Goal: Ask a question

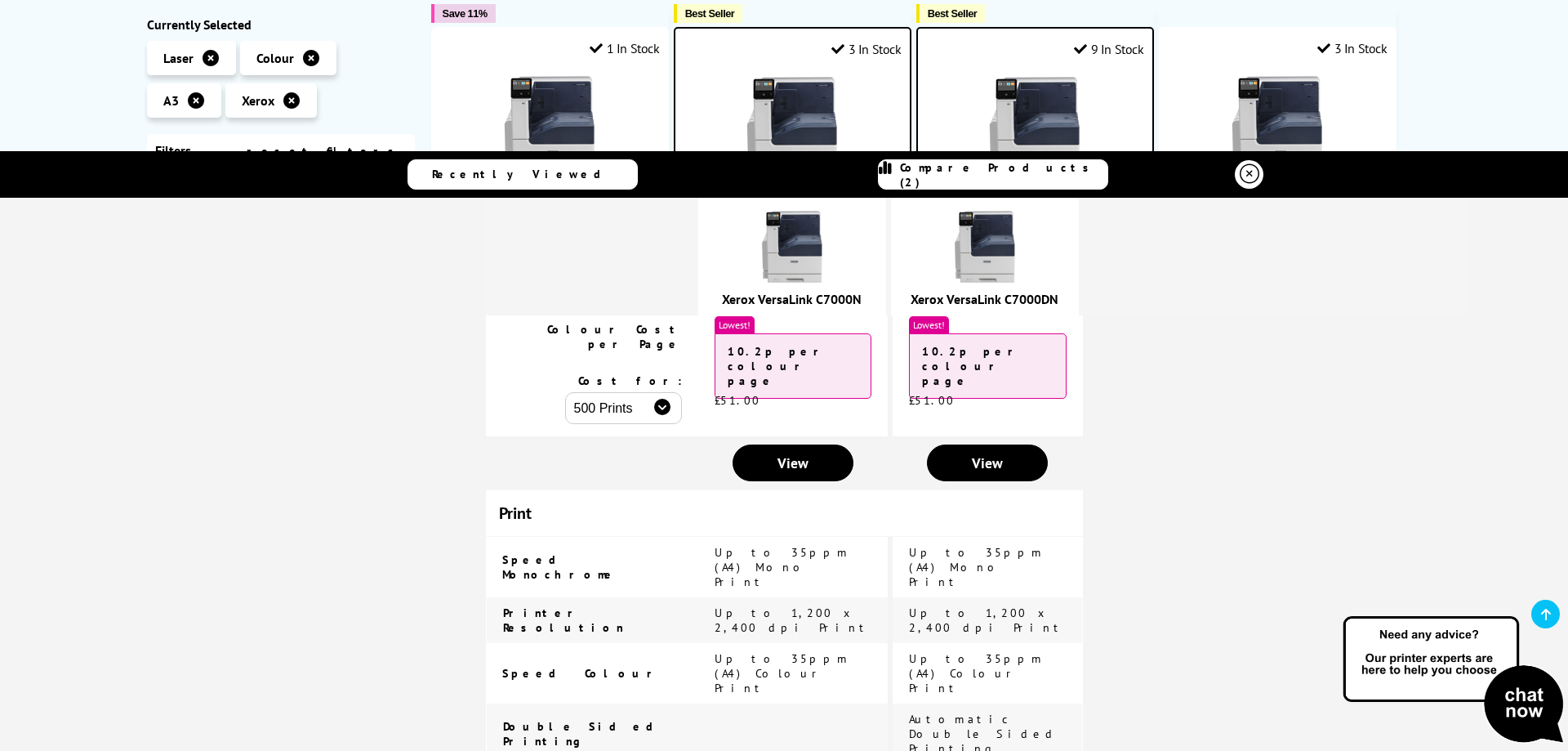
scroll to position [490, 0]
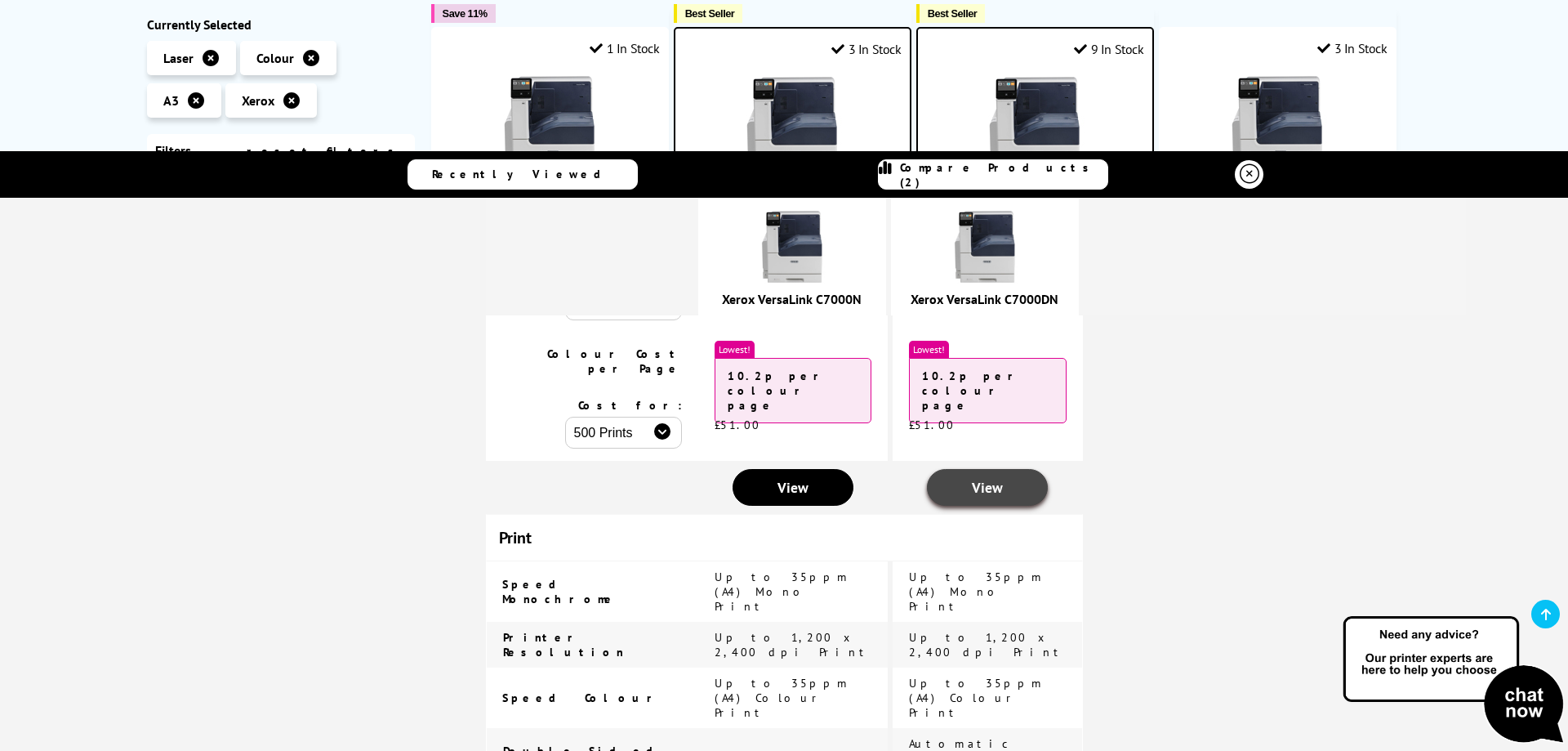
click at [962, 469] on link "View" at bounding box center [988, 487] width 122 height 37
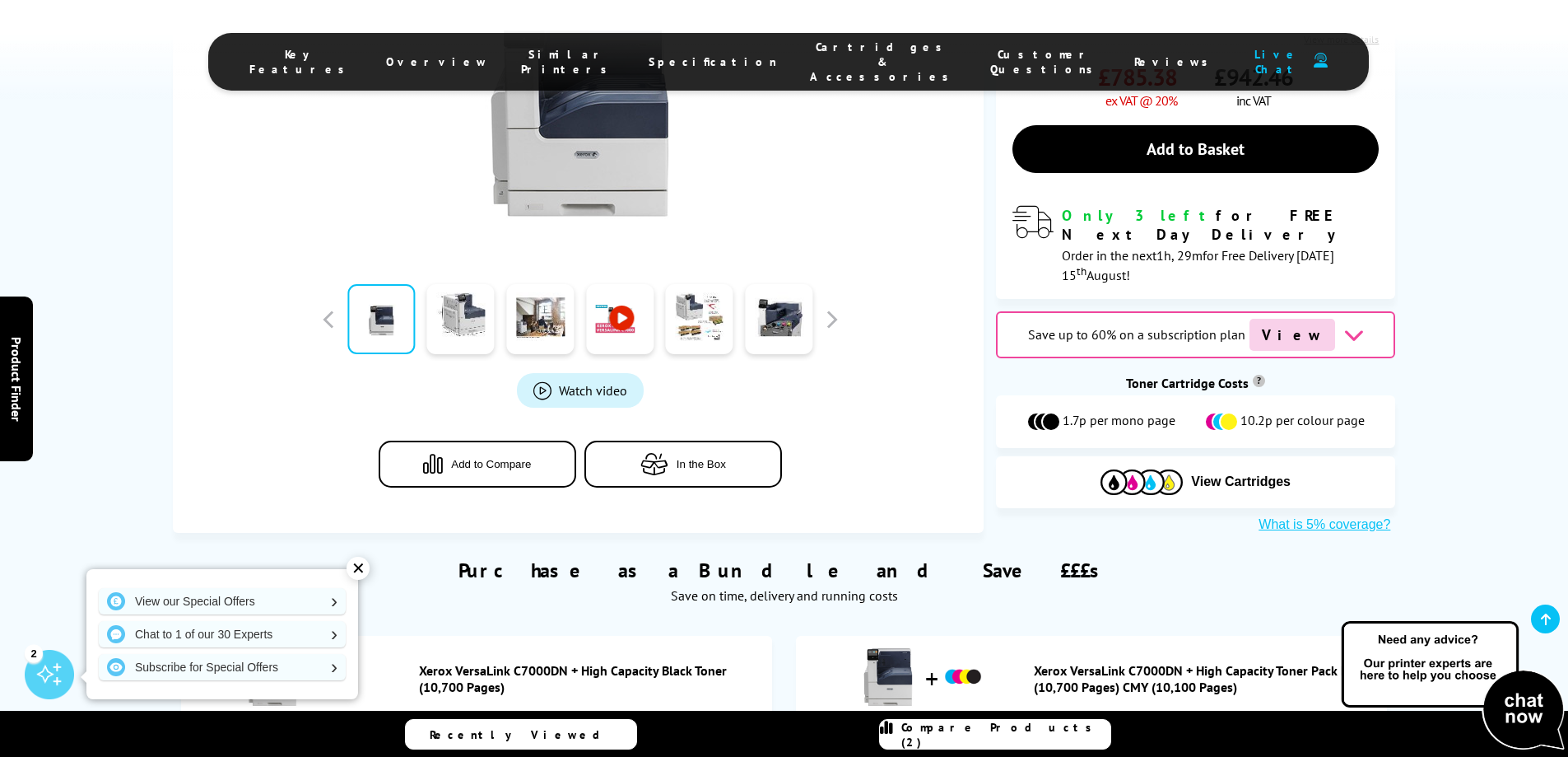
scroll to position [741, 0]
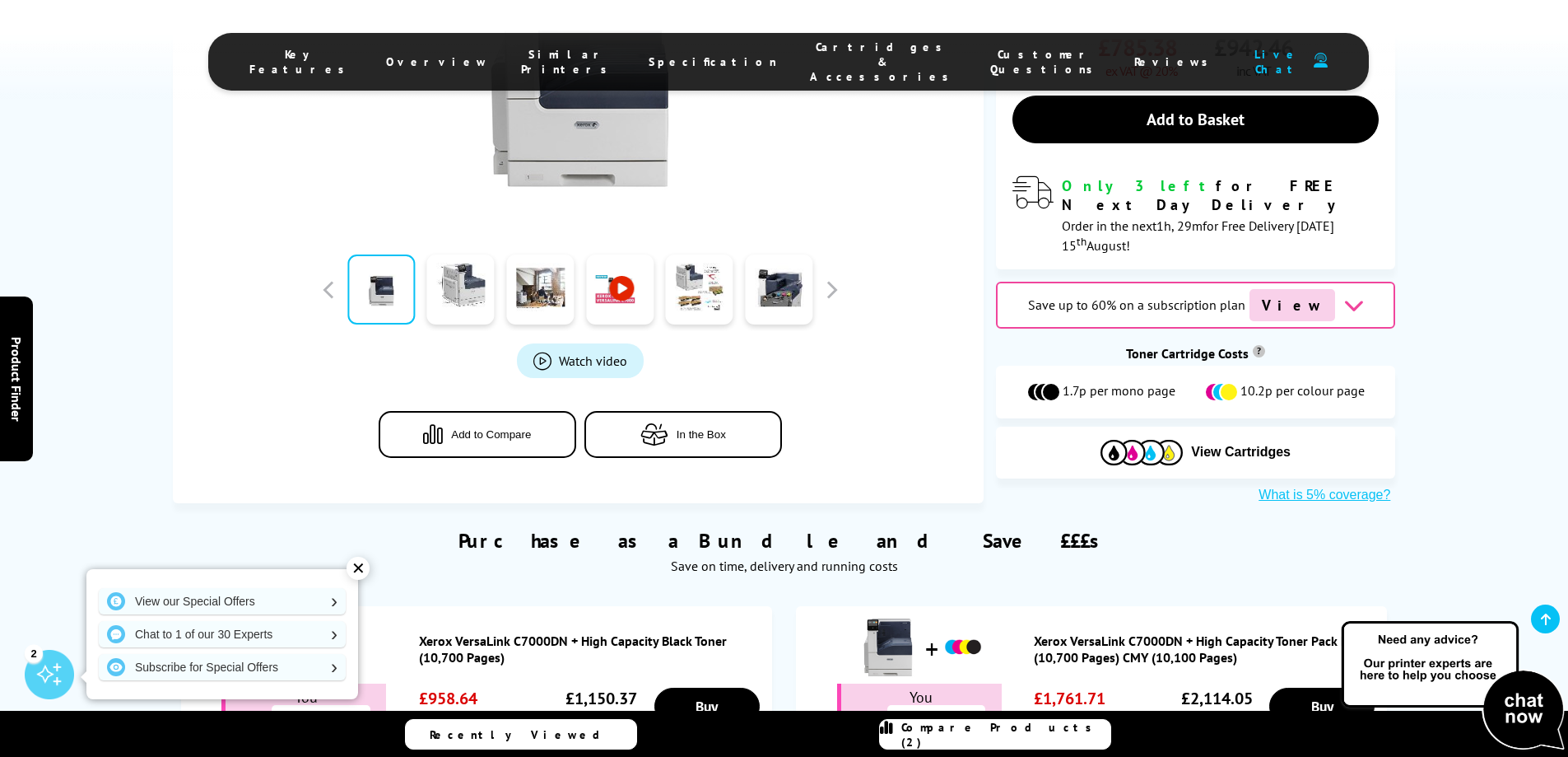
click at [353, 575] on div "✕" at bounding box center [358, 568] width 23 height 23
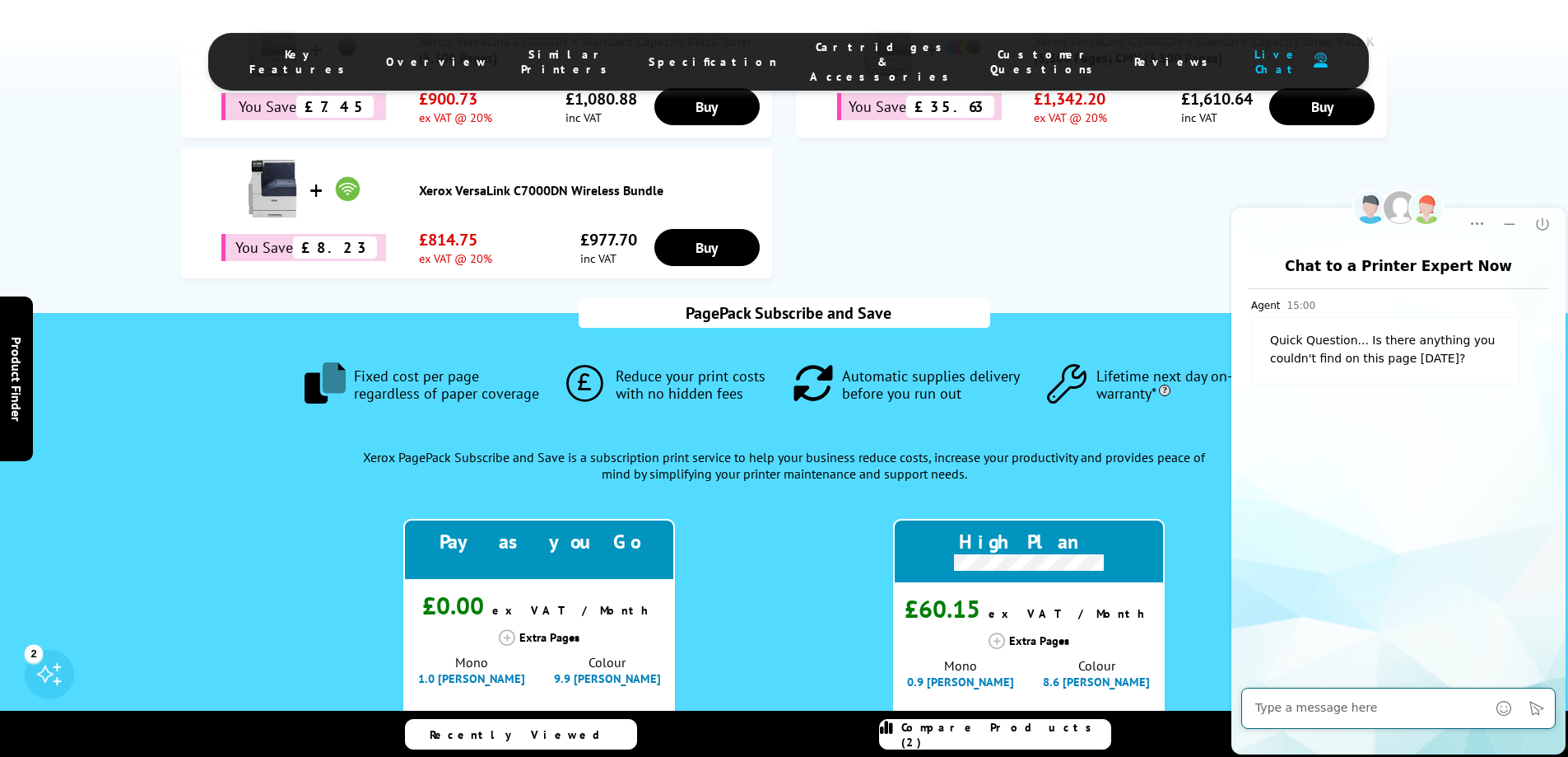
scroll to position [0, 0]
type textarea "Do you guys do payment plans for the printers?"
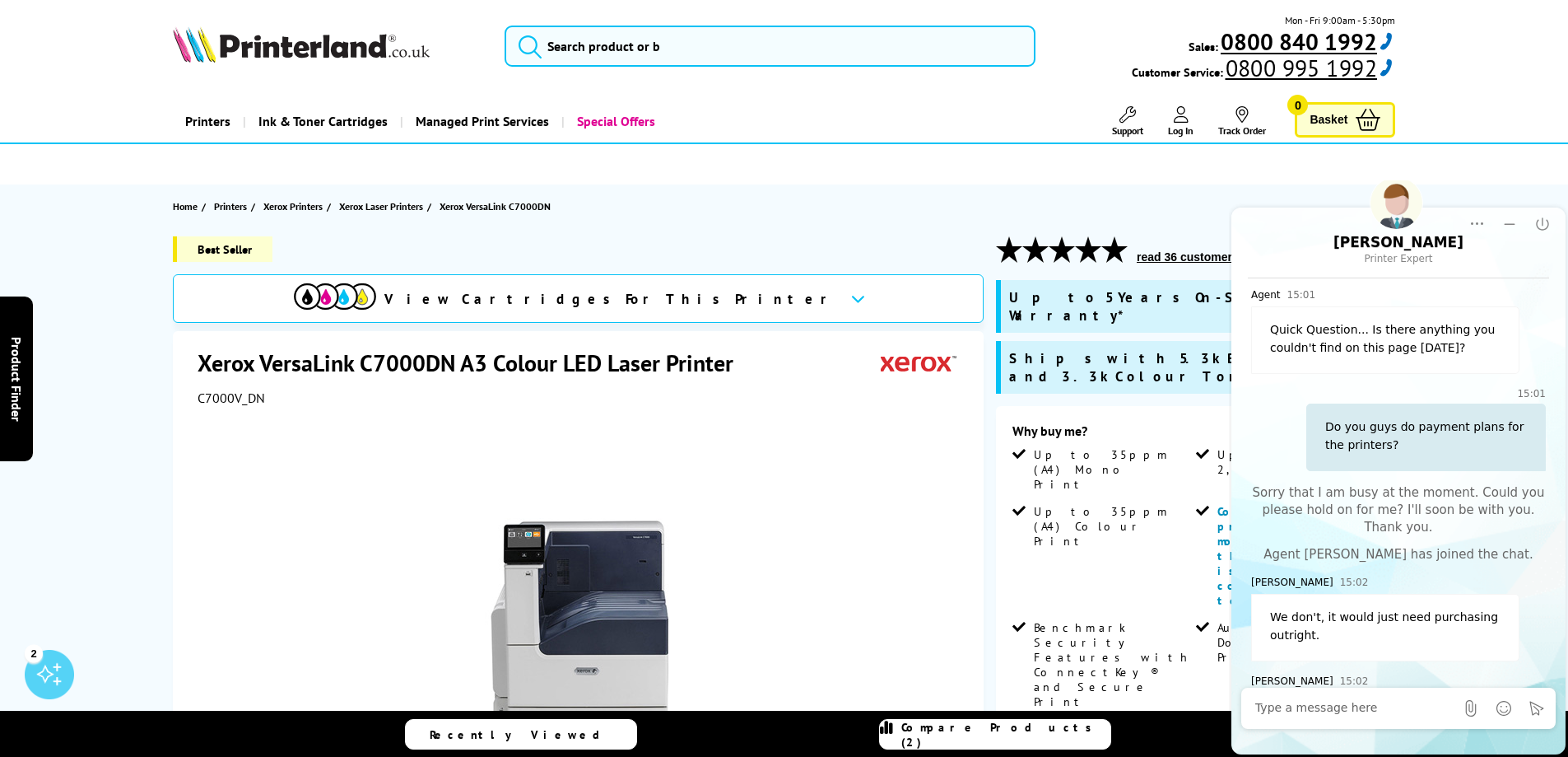
scroll to position [71, 0]
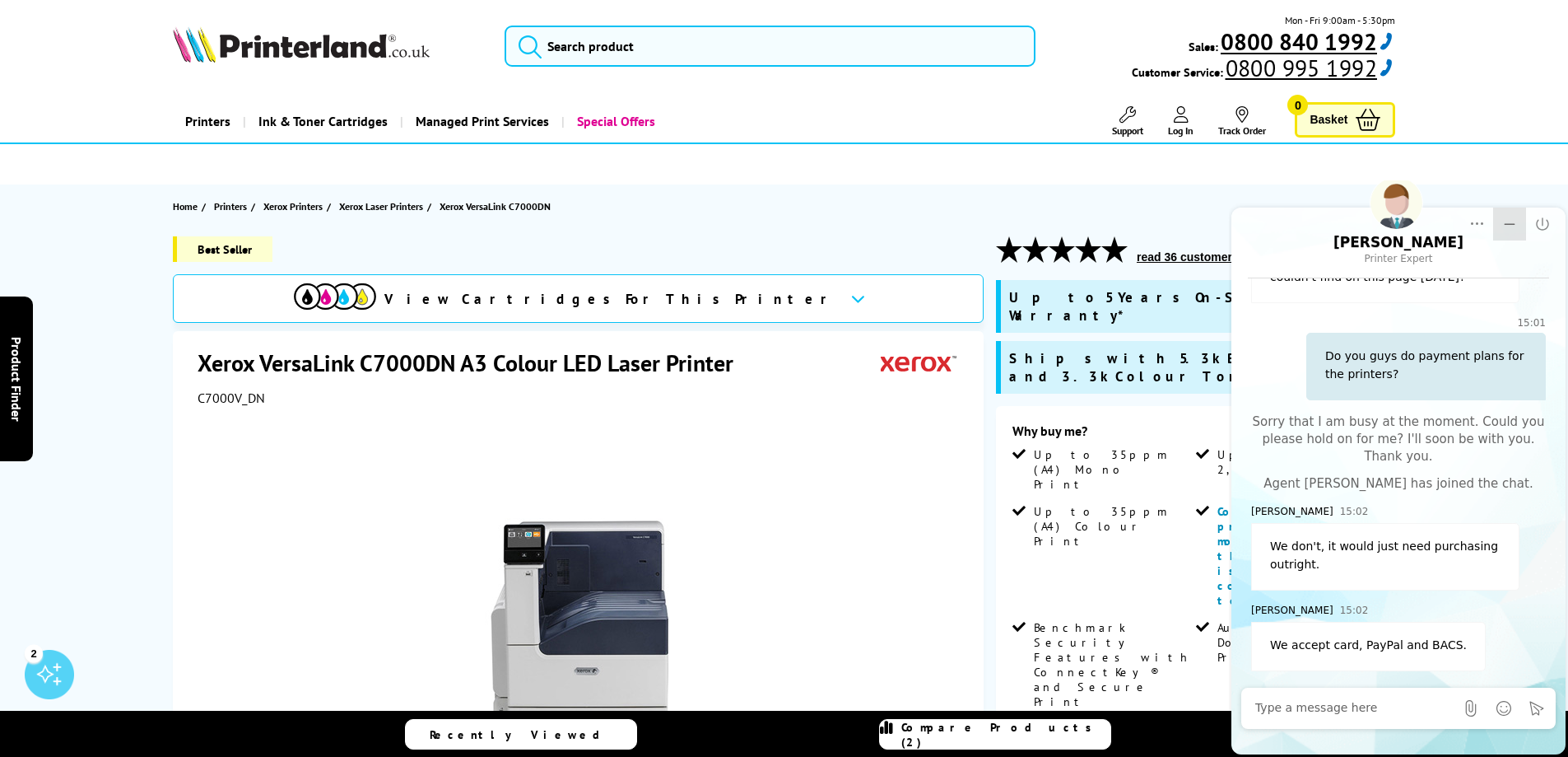
click at [1515, 224] on icon "Minimize" at bounding box center [1510, 224] width 17 height 17
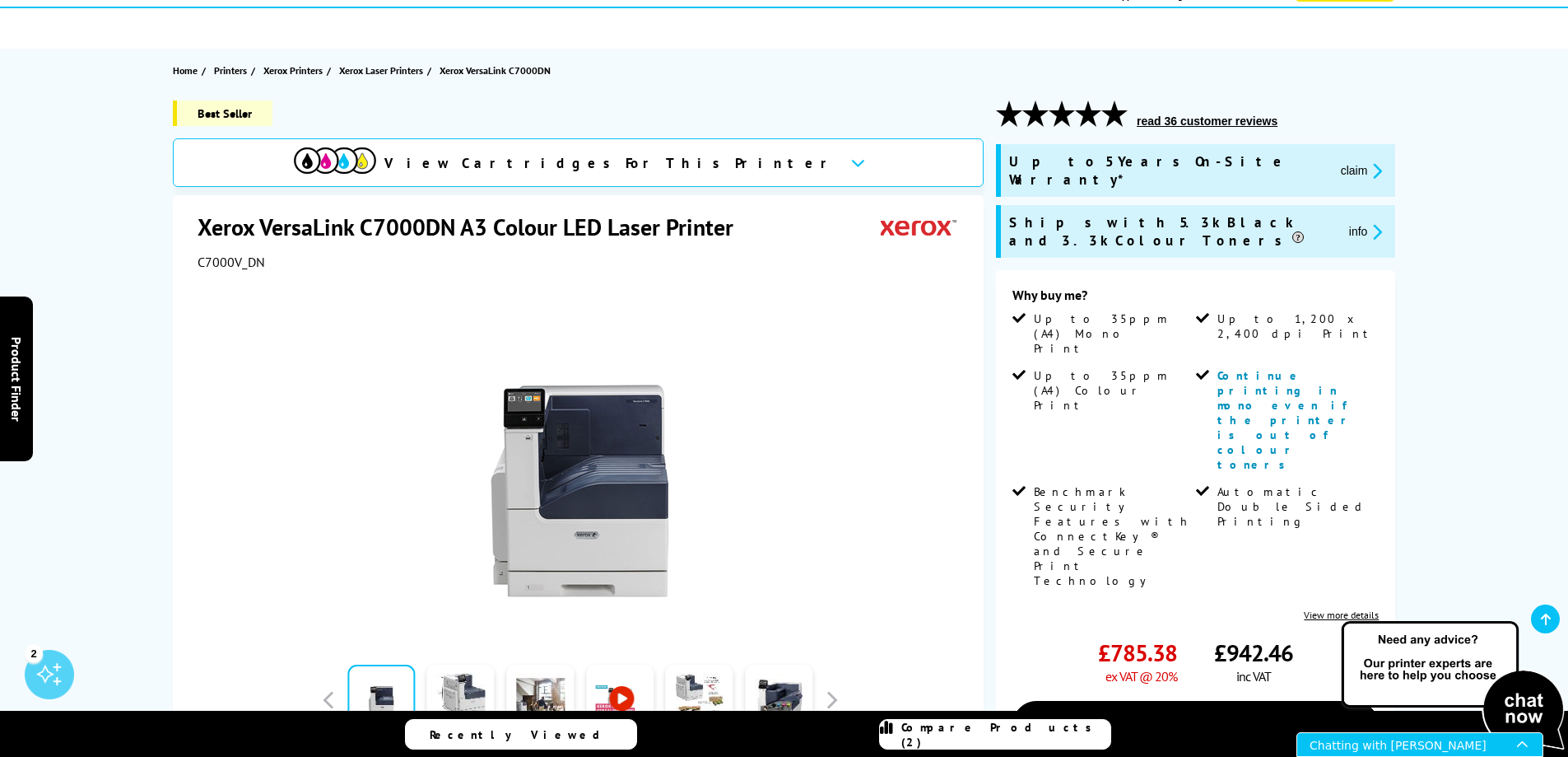
scroll to position [165, 0]
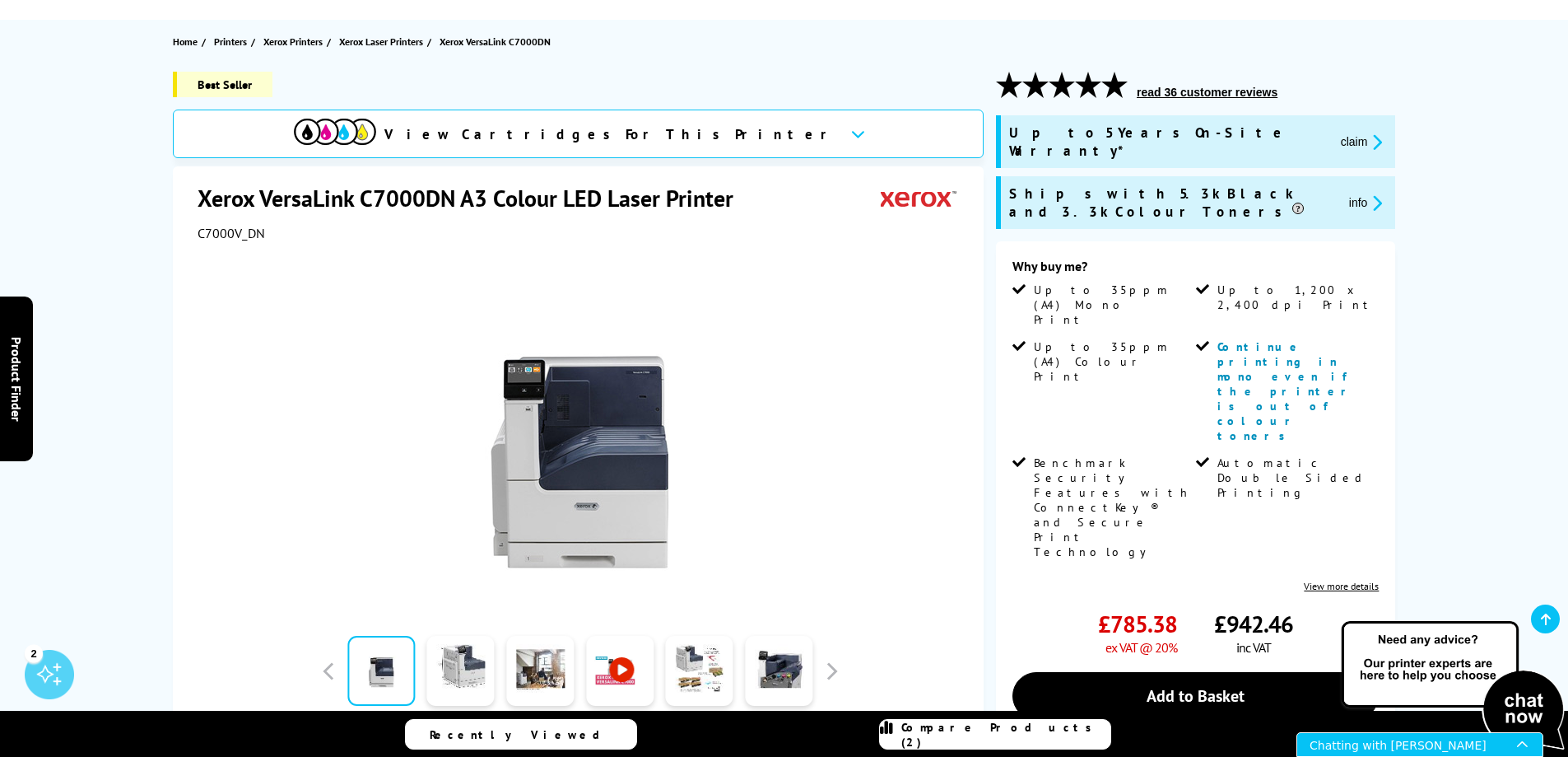
click at [1419, 739] on div "Chatting with [PERSON_NAME]" at bounding box center [1413, 744] width 207 height 23
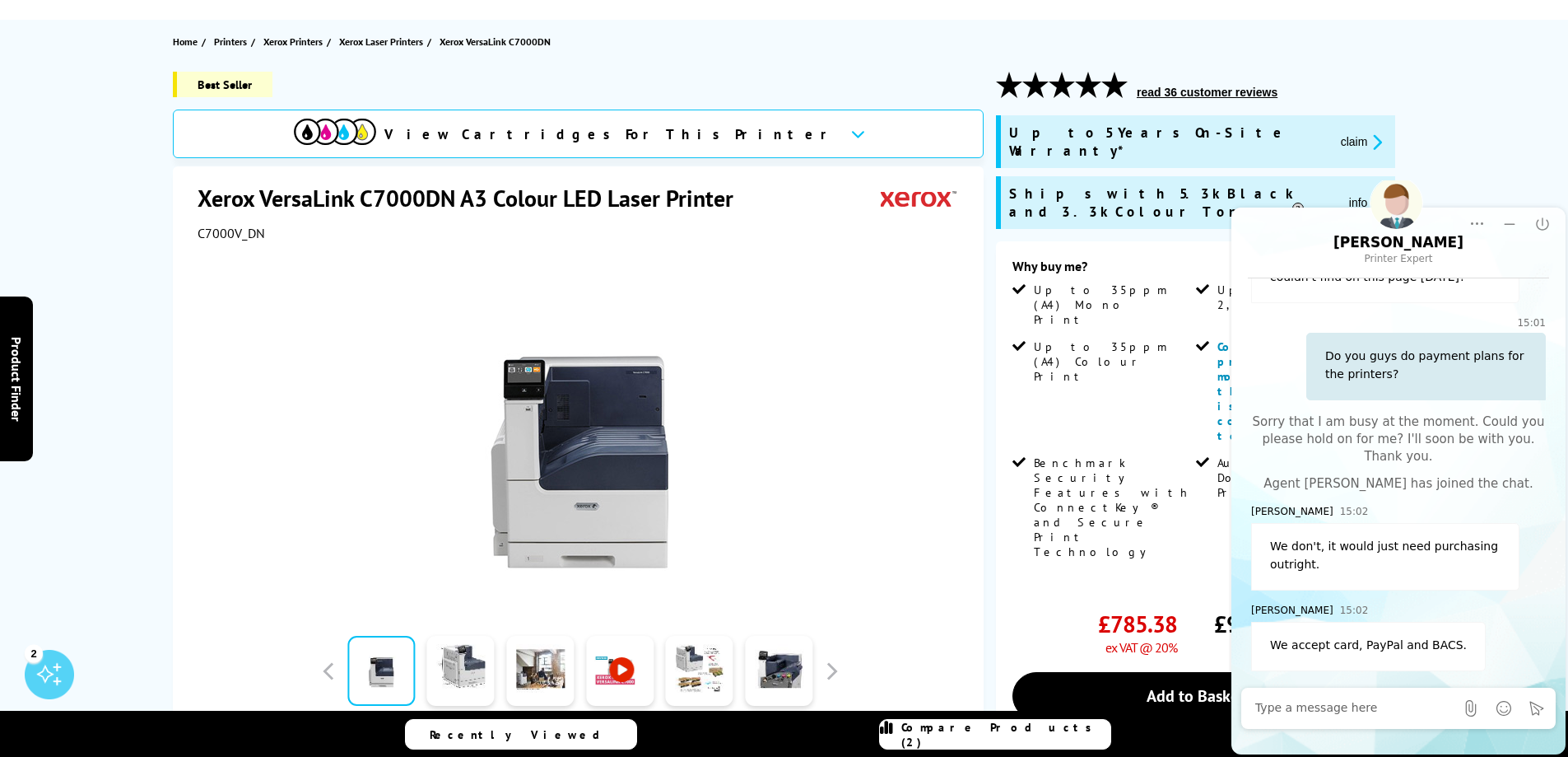
click at [1401, 717] on div at bounding box center [1354, 707] width 199 height 33
click at [1322, 712] on textarea at bounding box center [1354, 708] width 199 height 17
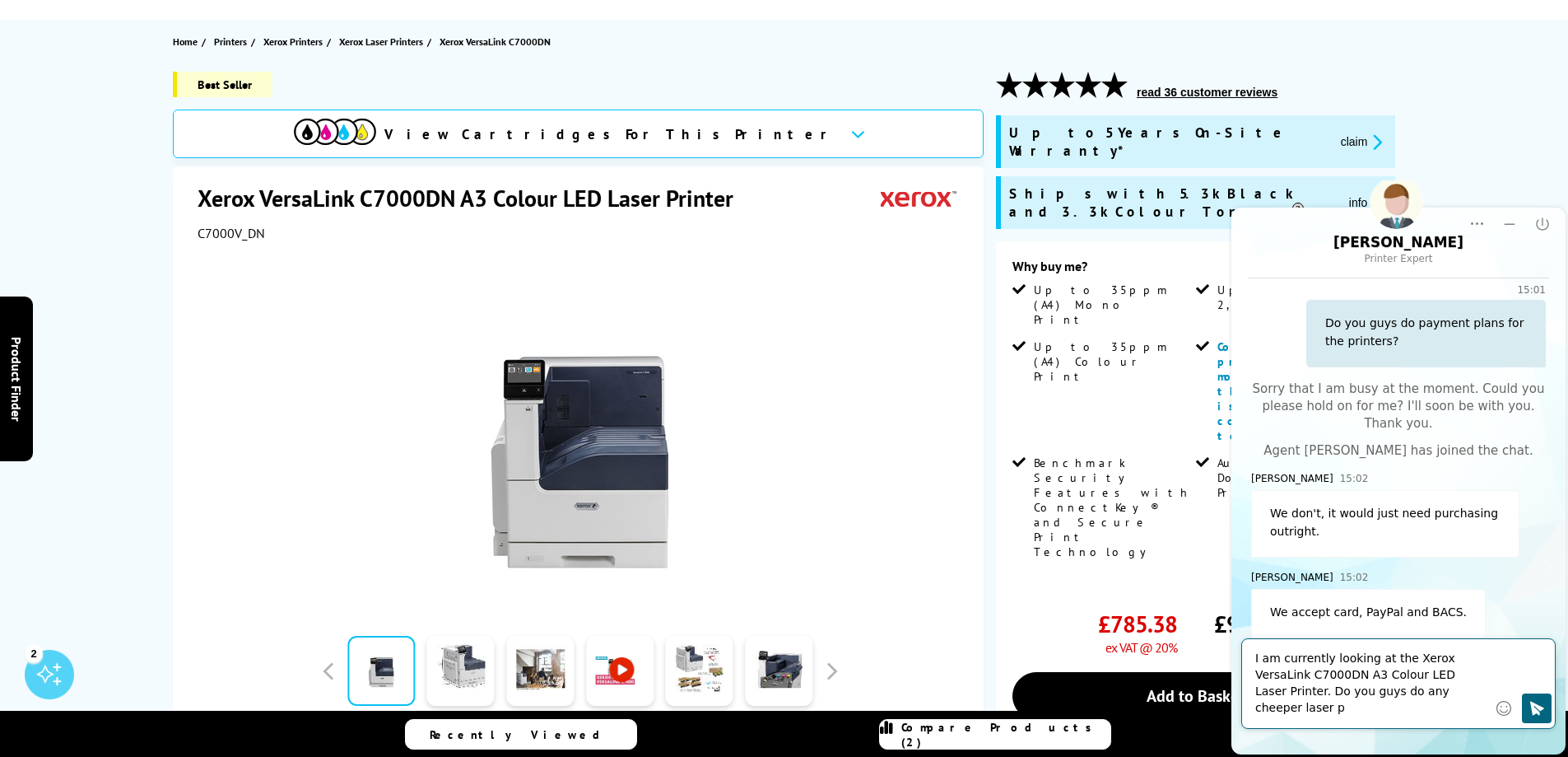
scroll to position [120, 0]
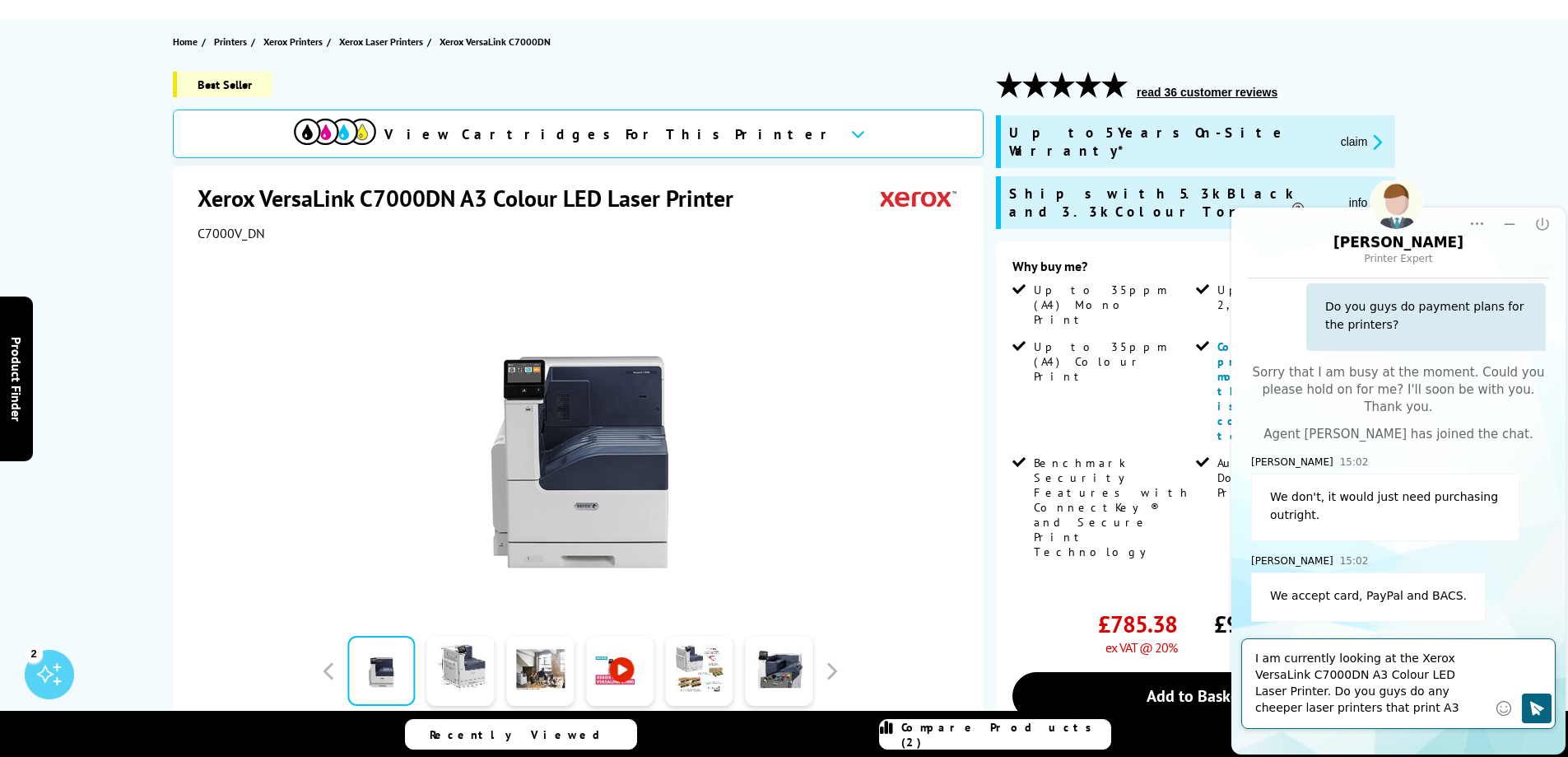
type textarea "I am currently looking at the Xerox VersaLink C7000DN A3 Colour LED Laser Print…"
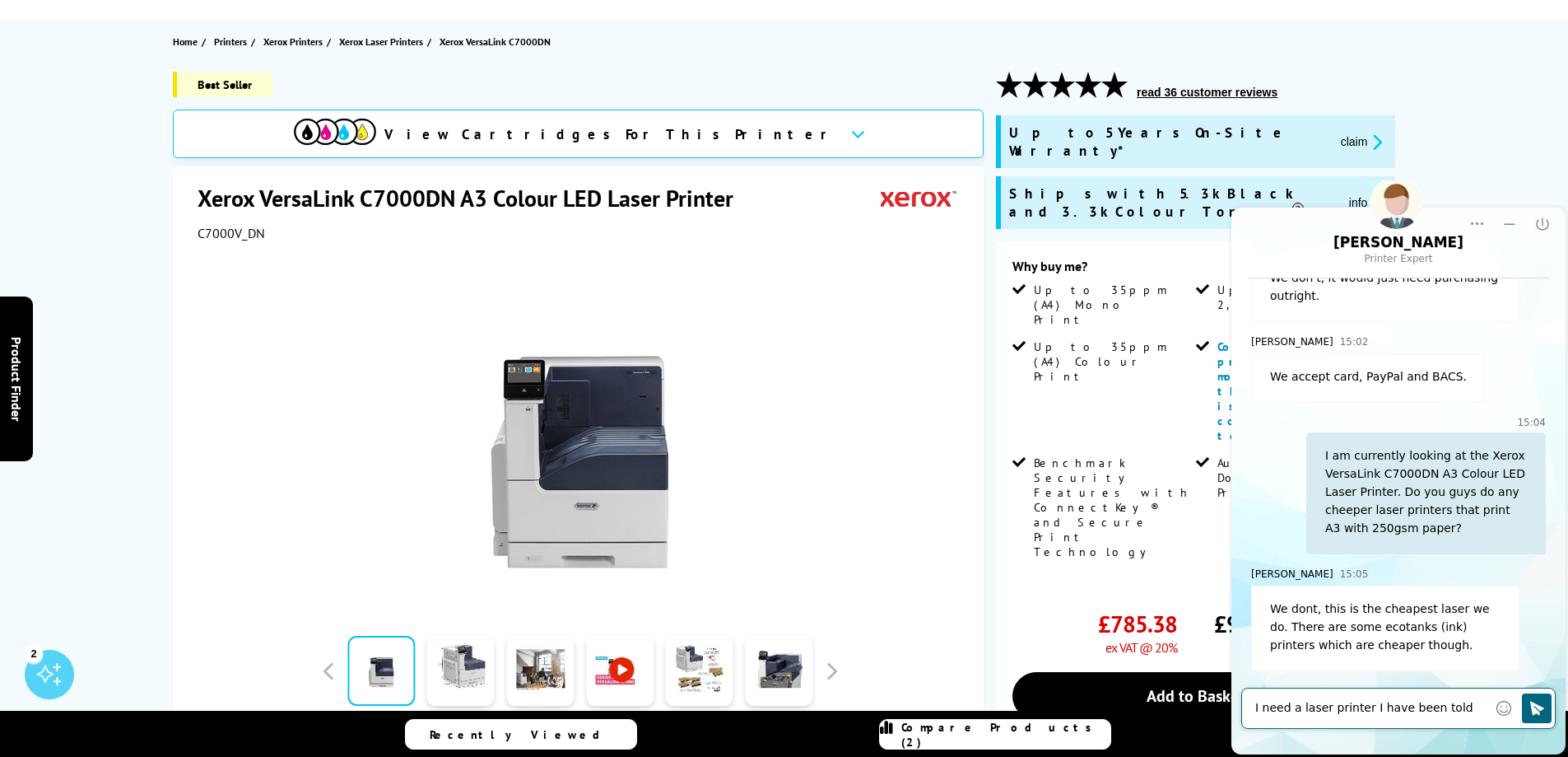
scroll to position [355, 0]
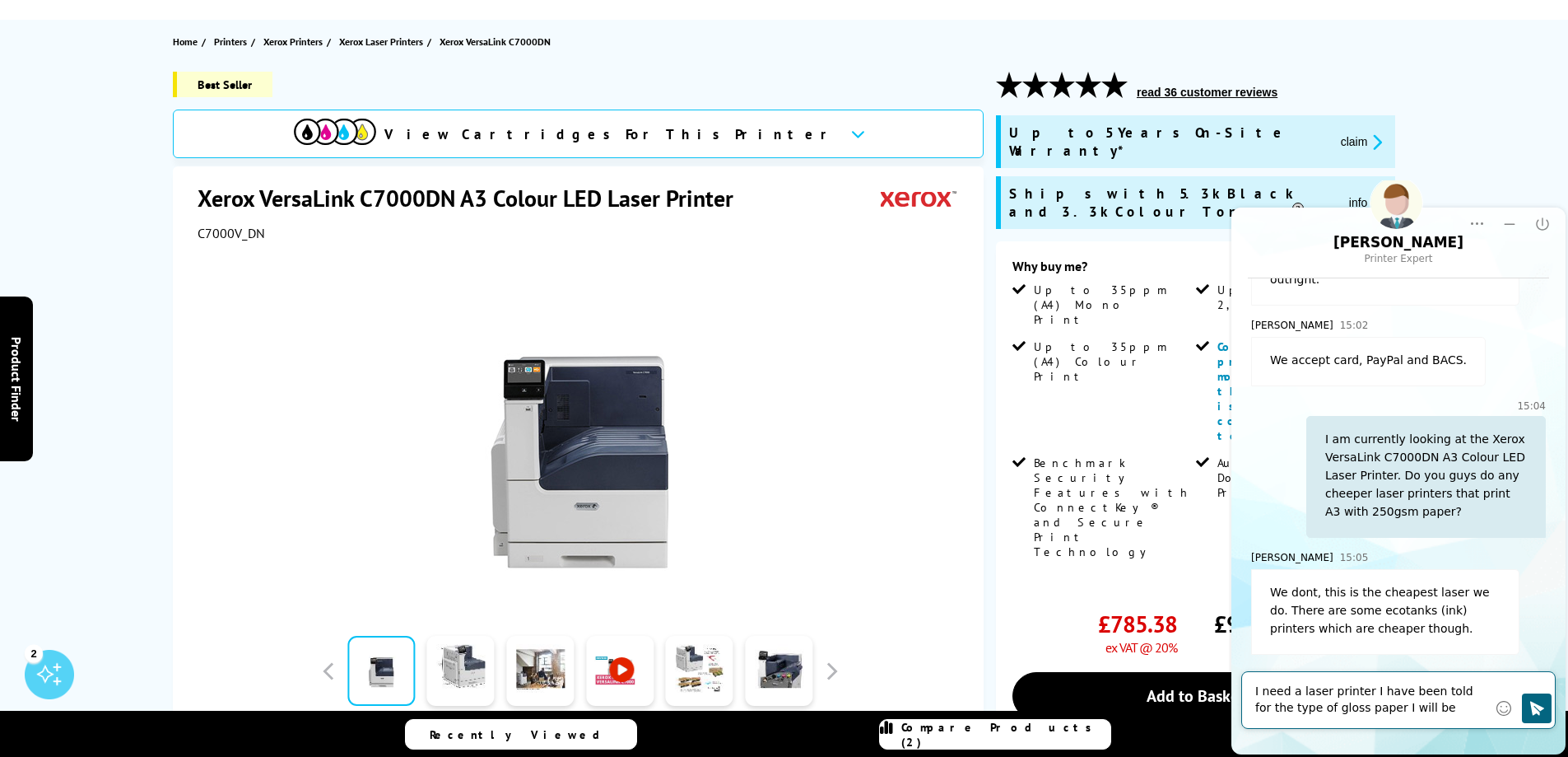
type textarea "I need a laser printer I have been told for the type of gloss paper I will be u…"
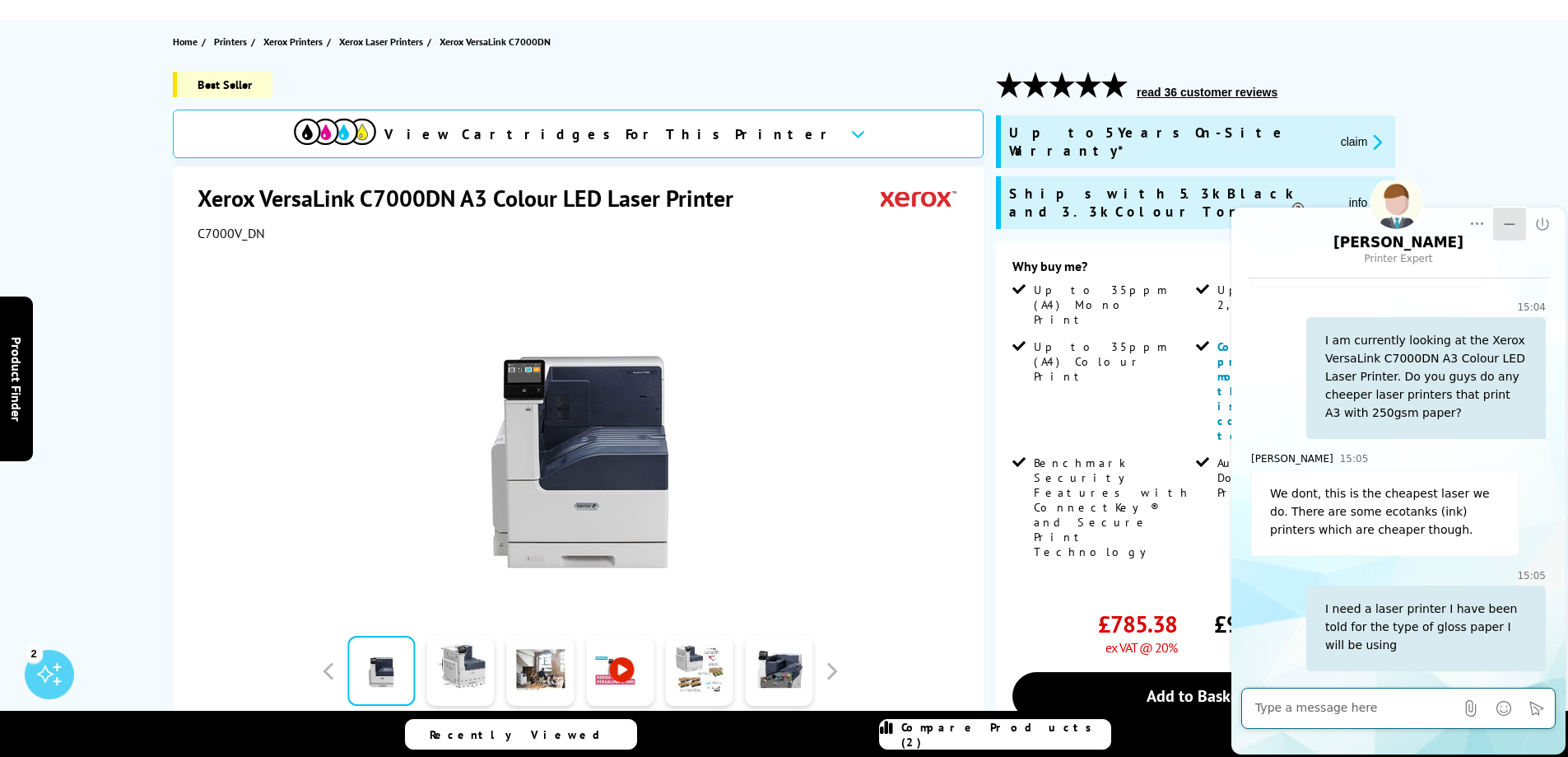
click at [1519, 229] on button "Minimize" at bounding box center [1509, 223] width 33 height 33
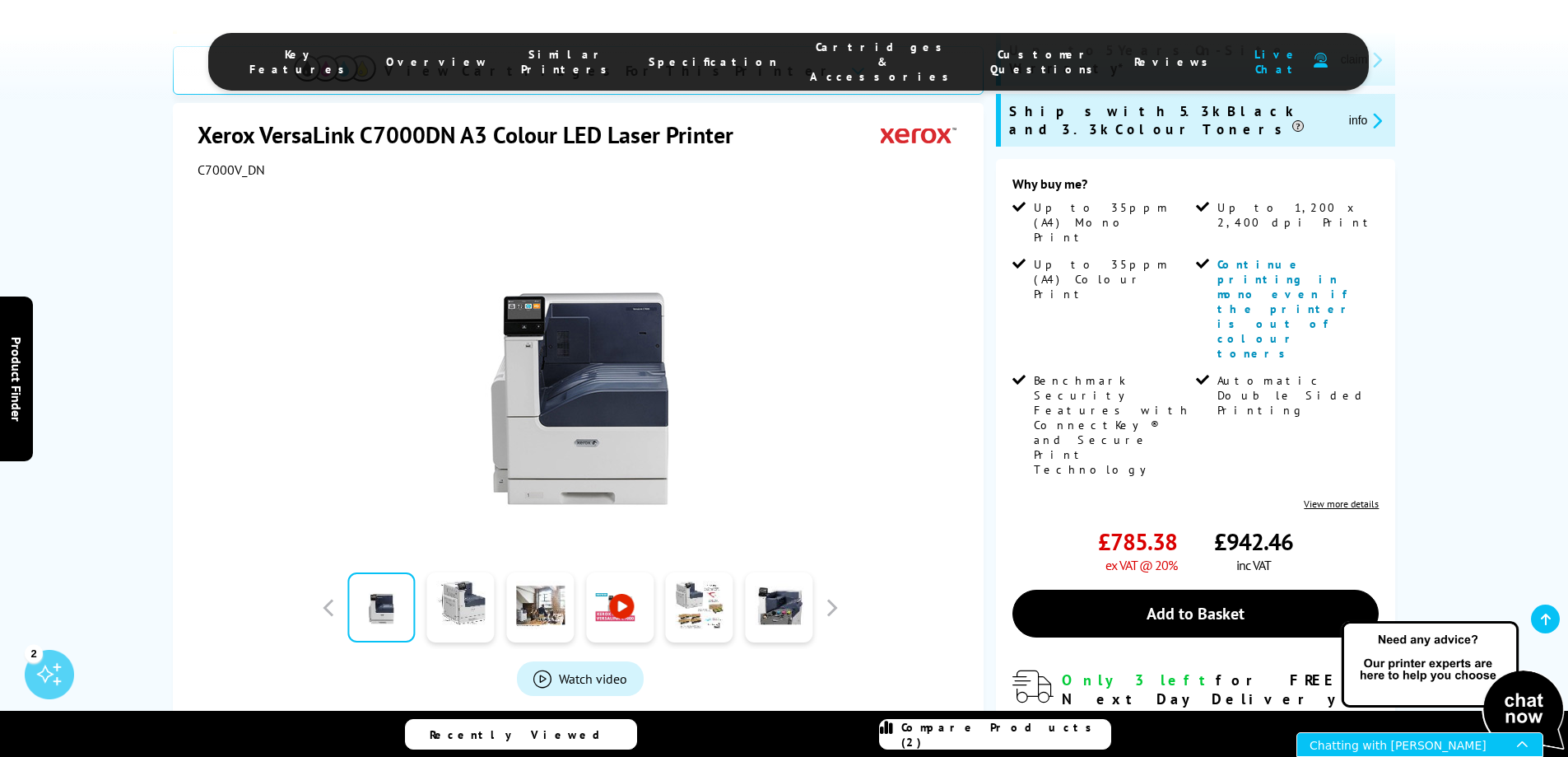
scroll to position [412, 0]
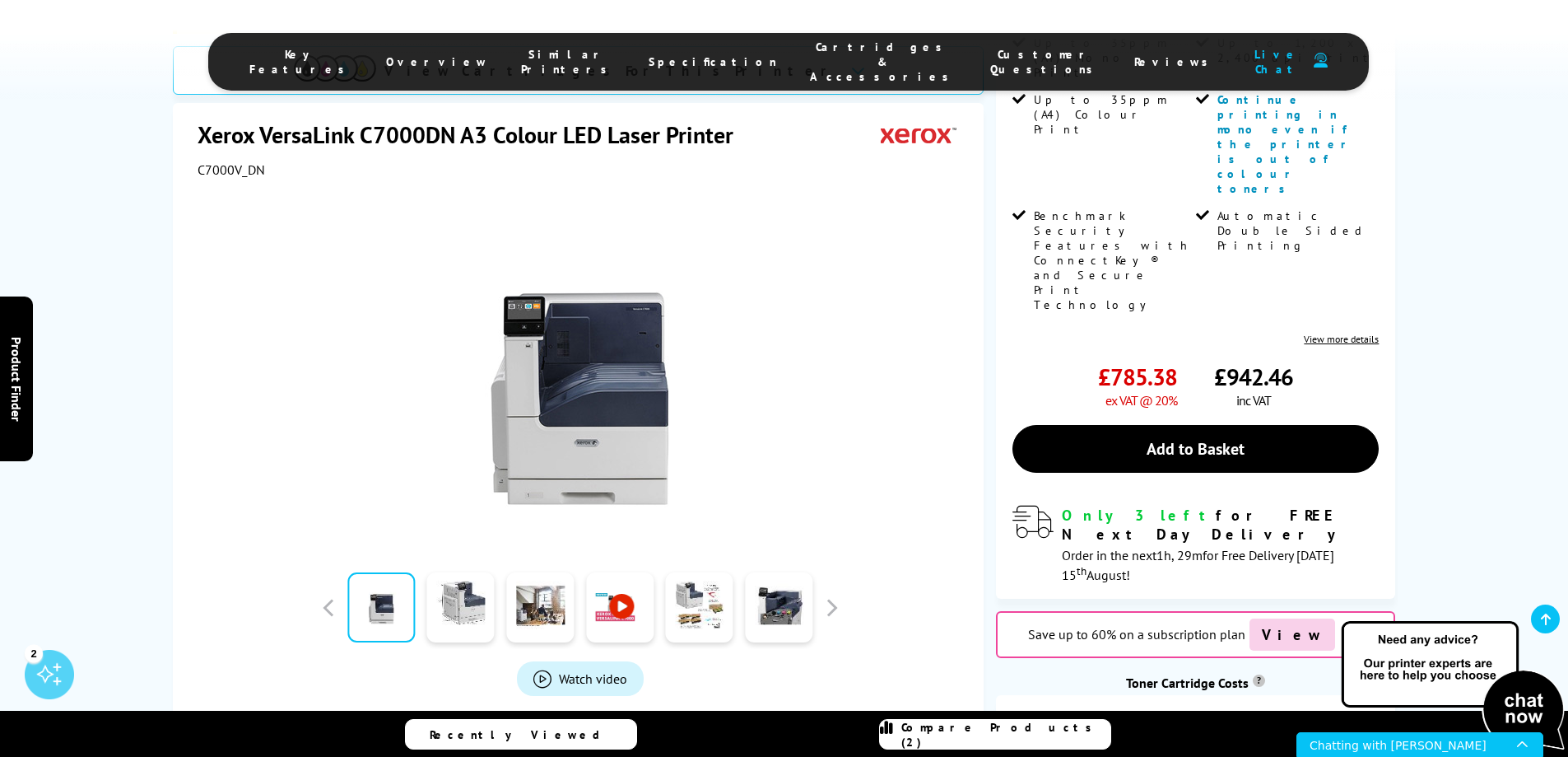
click at [1351, 611] on div "Save up to 60% on a subscription plan View" at bounding box center [1195, 635] width 399 height 47
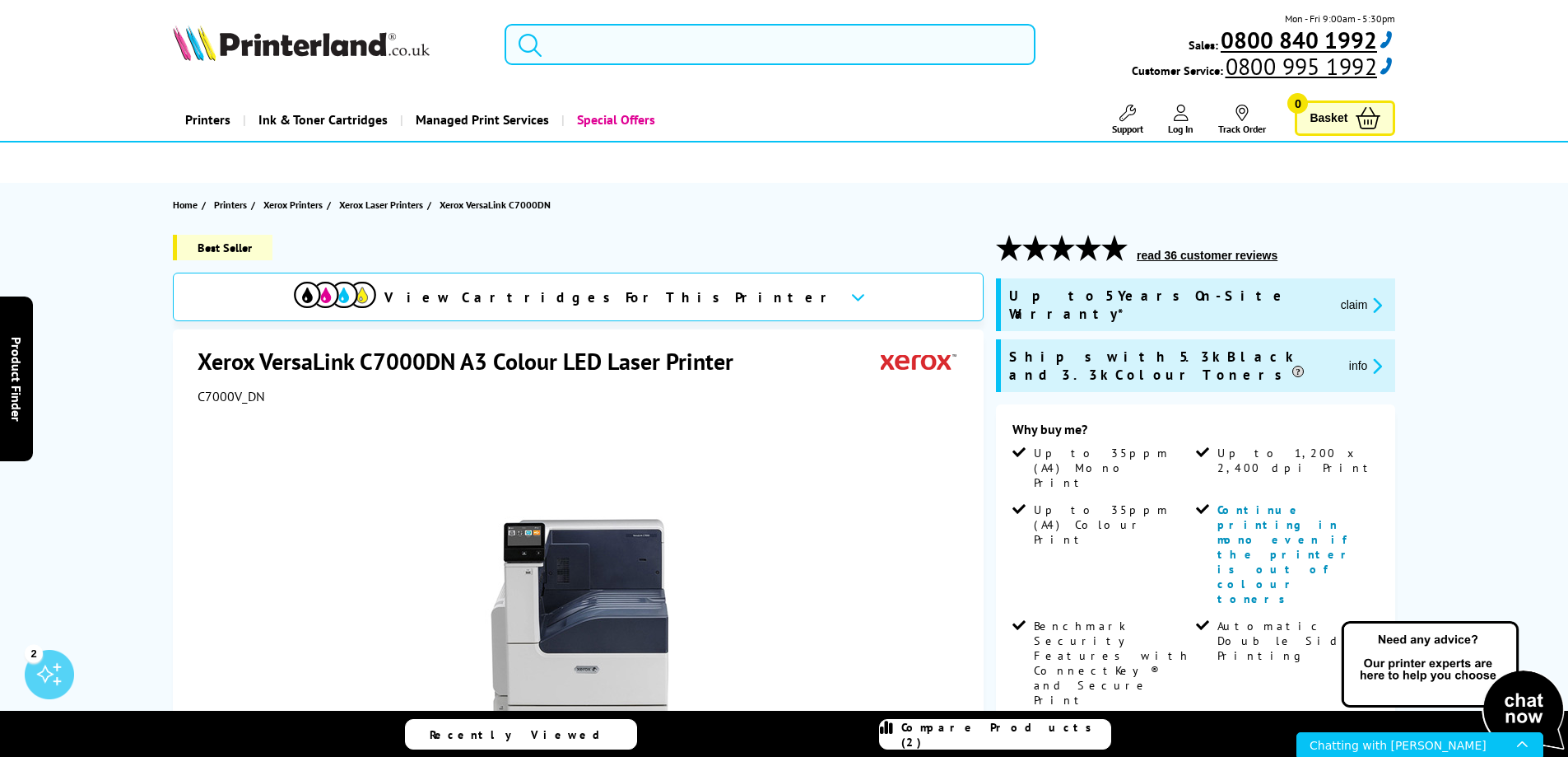
scroll to position [0, 0]
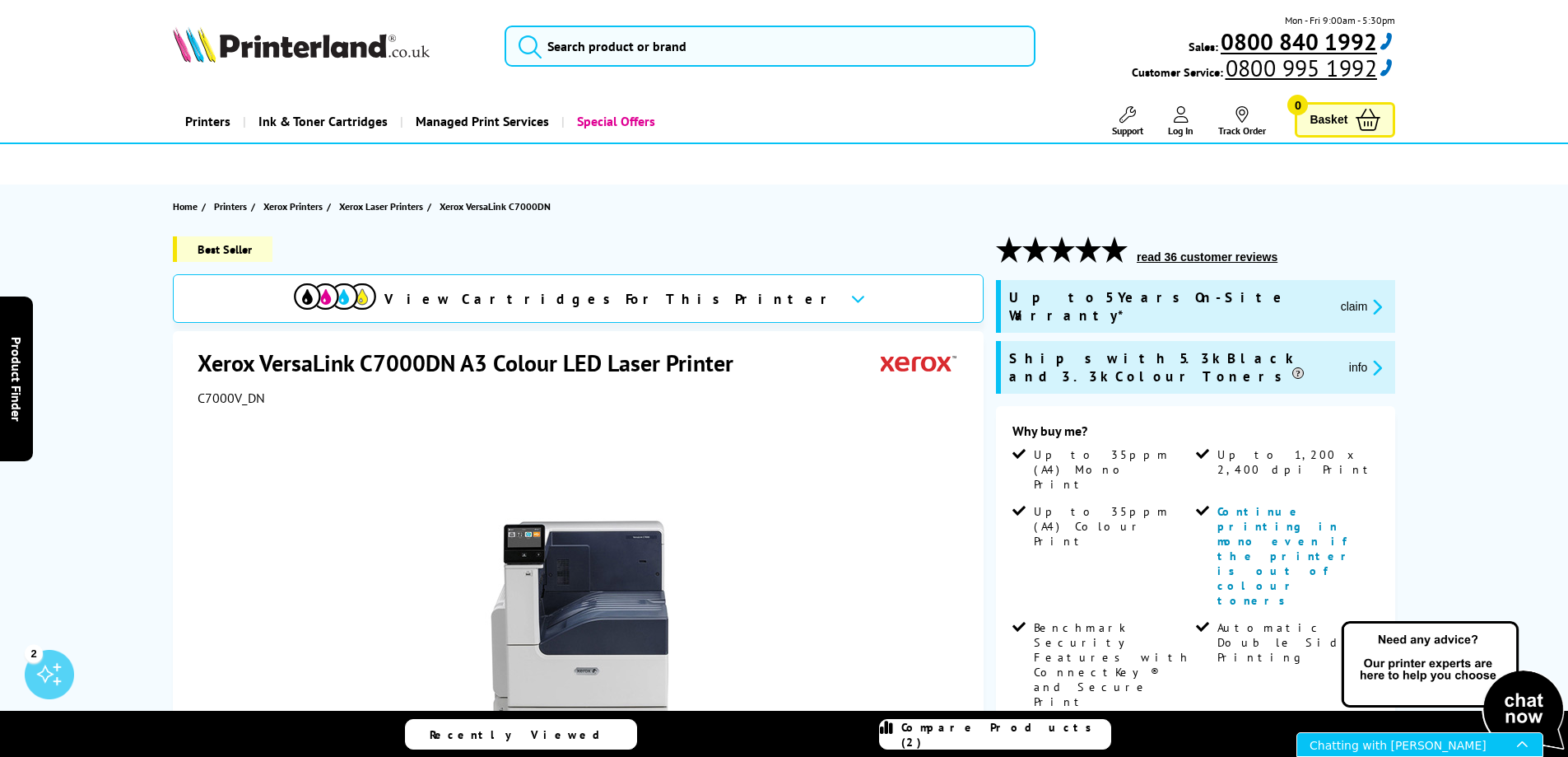
click at [1414, 738] on div "Chatting with [PERSON_NAME]" at bounding box center [1413, 744] width 207 height 23
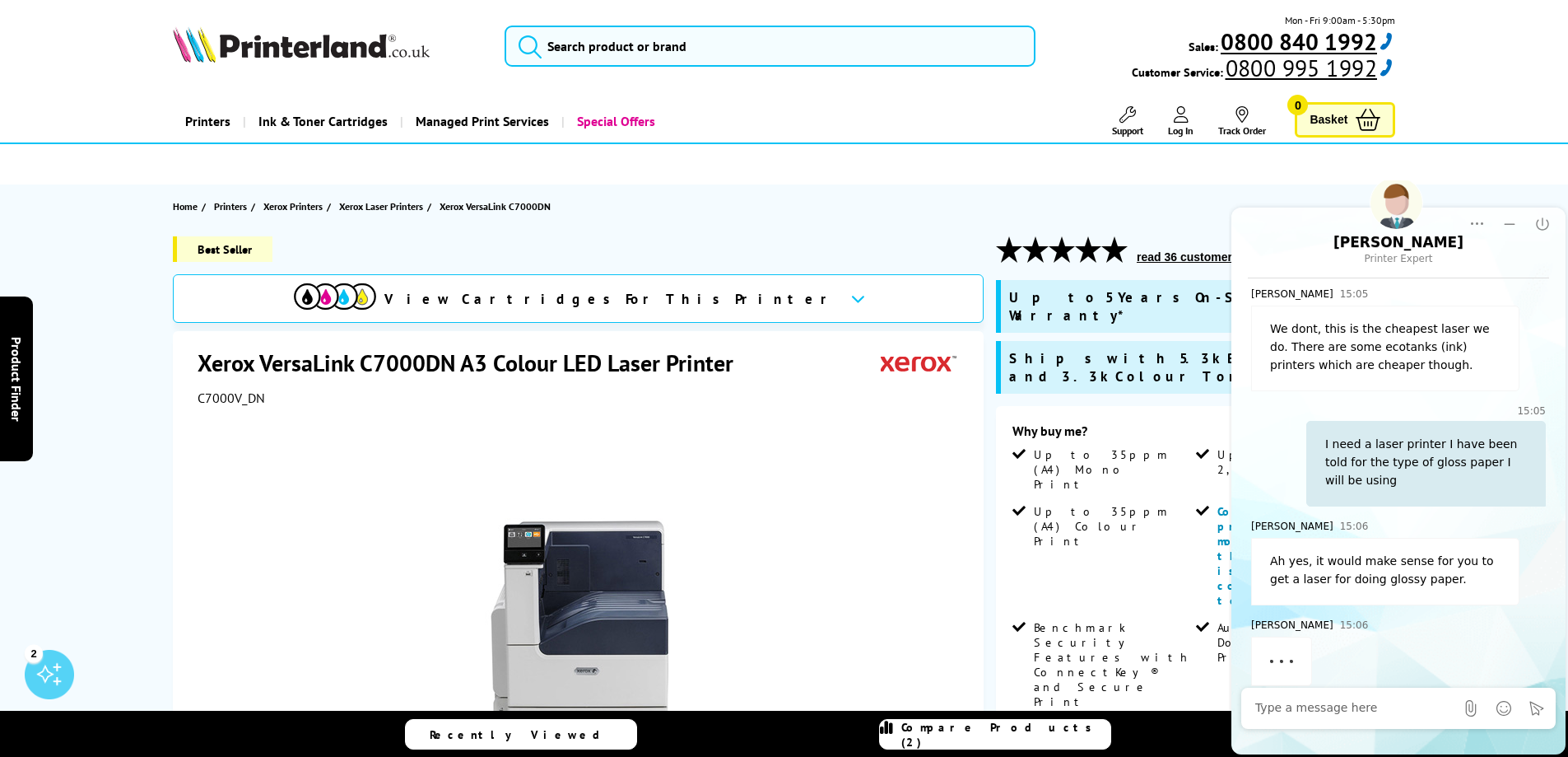
scroll to position [633, 0]
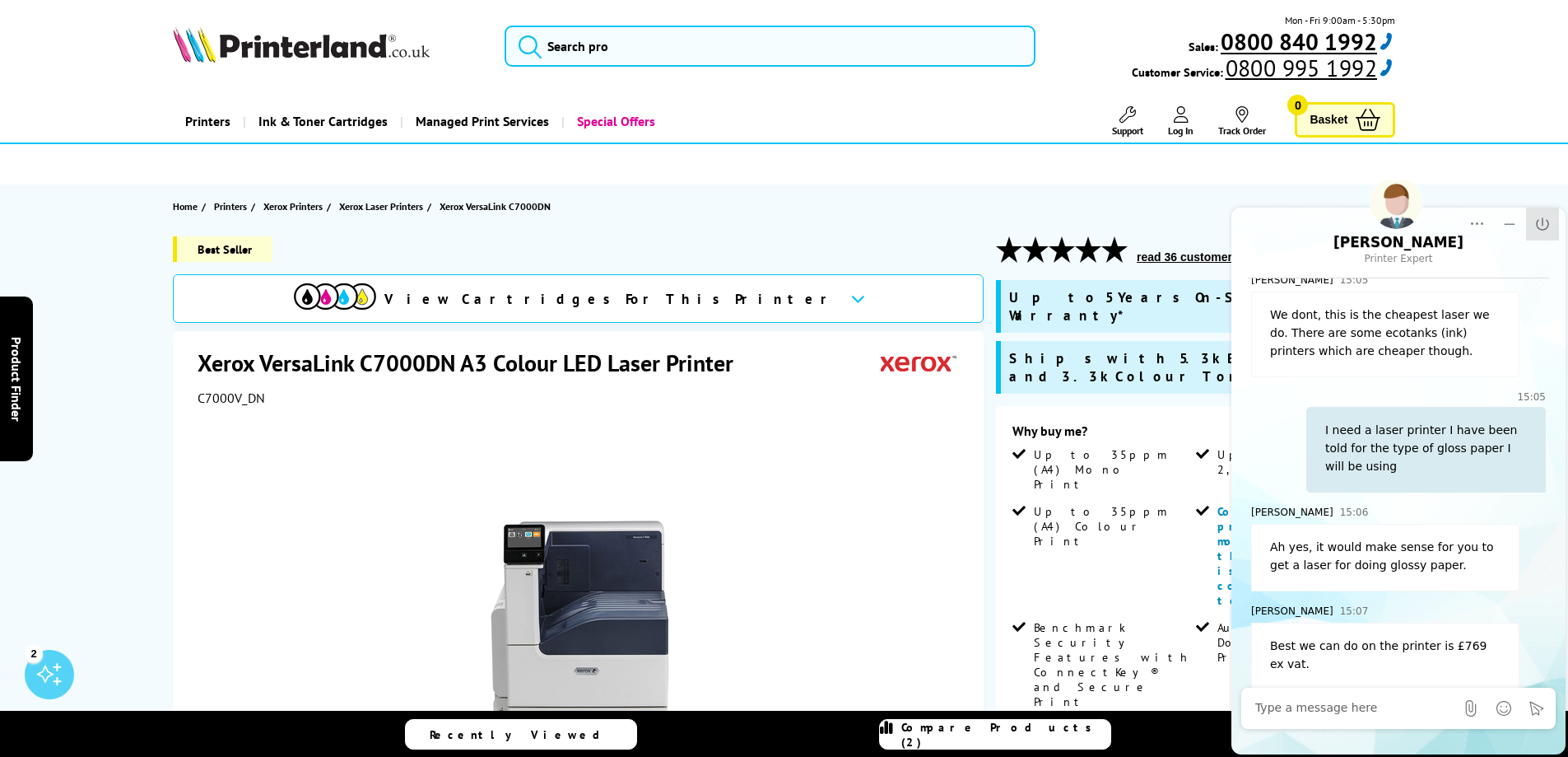
click at [1534, 222] on icon "End Chat" at bounding box center [1543, 224] width 17 height 17
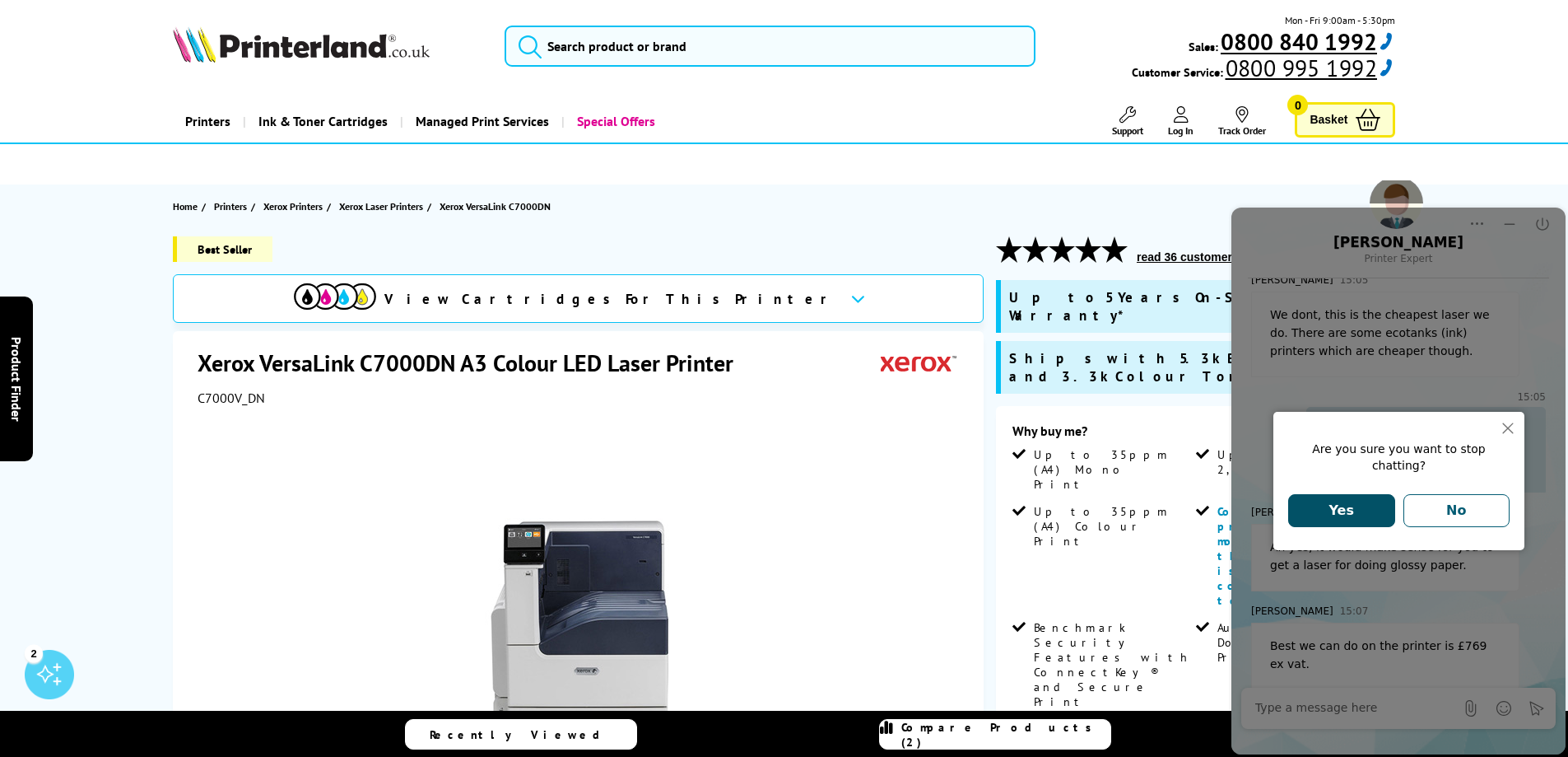
click at [1340, 502] on button "Yes" at bounding box center [1341, 510] width 107 height 33
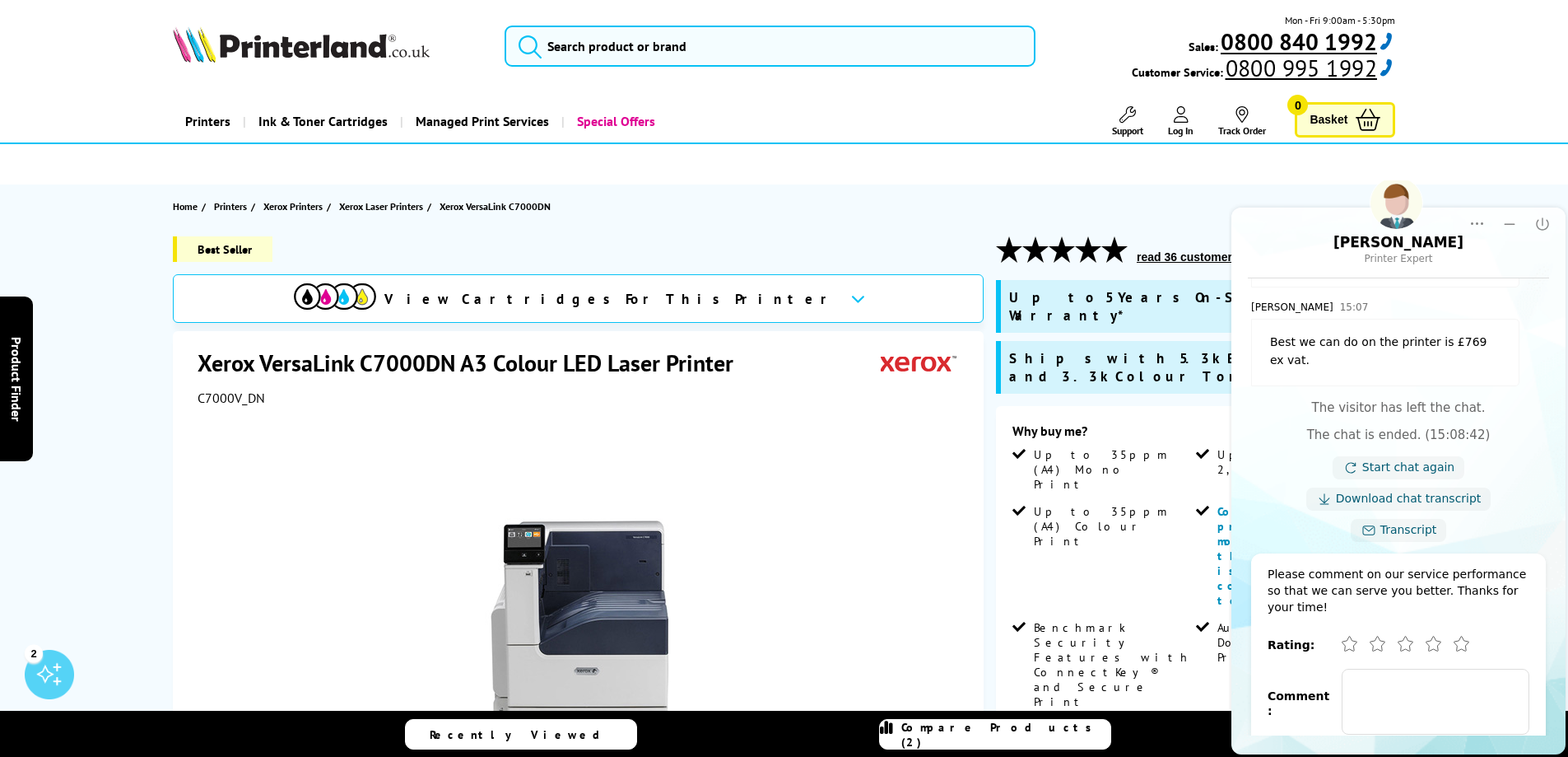
scroll to position [1002, 0]
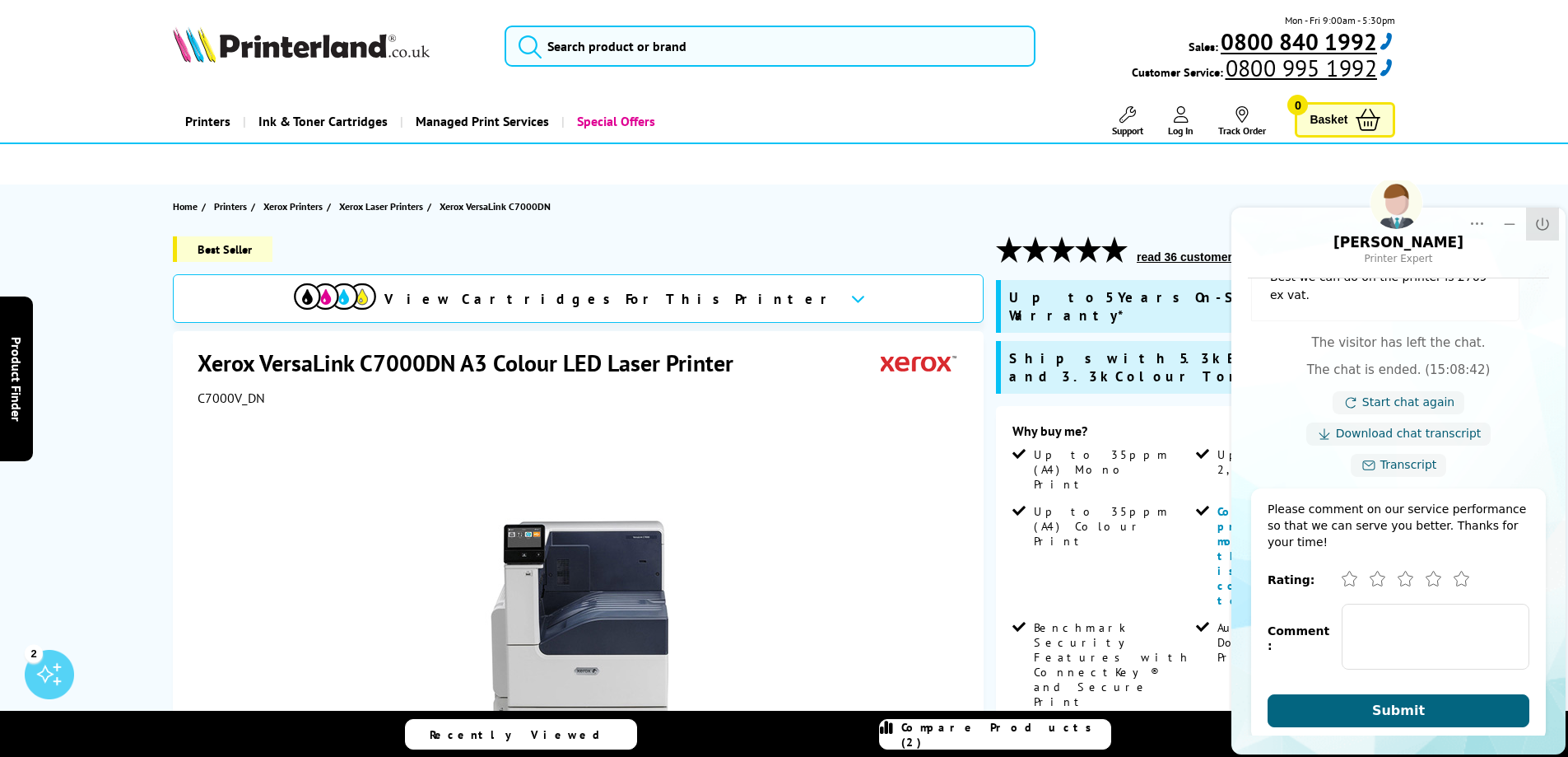
click at [1532, 217] on button "Close" at bounding box center [1542, 223] width 33 height 33
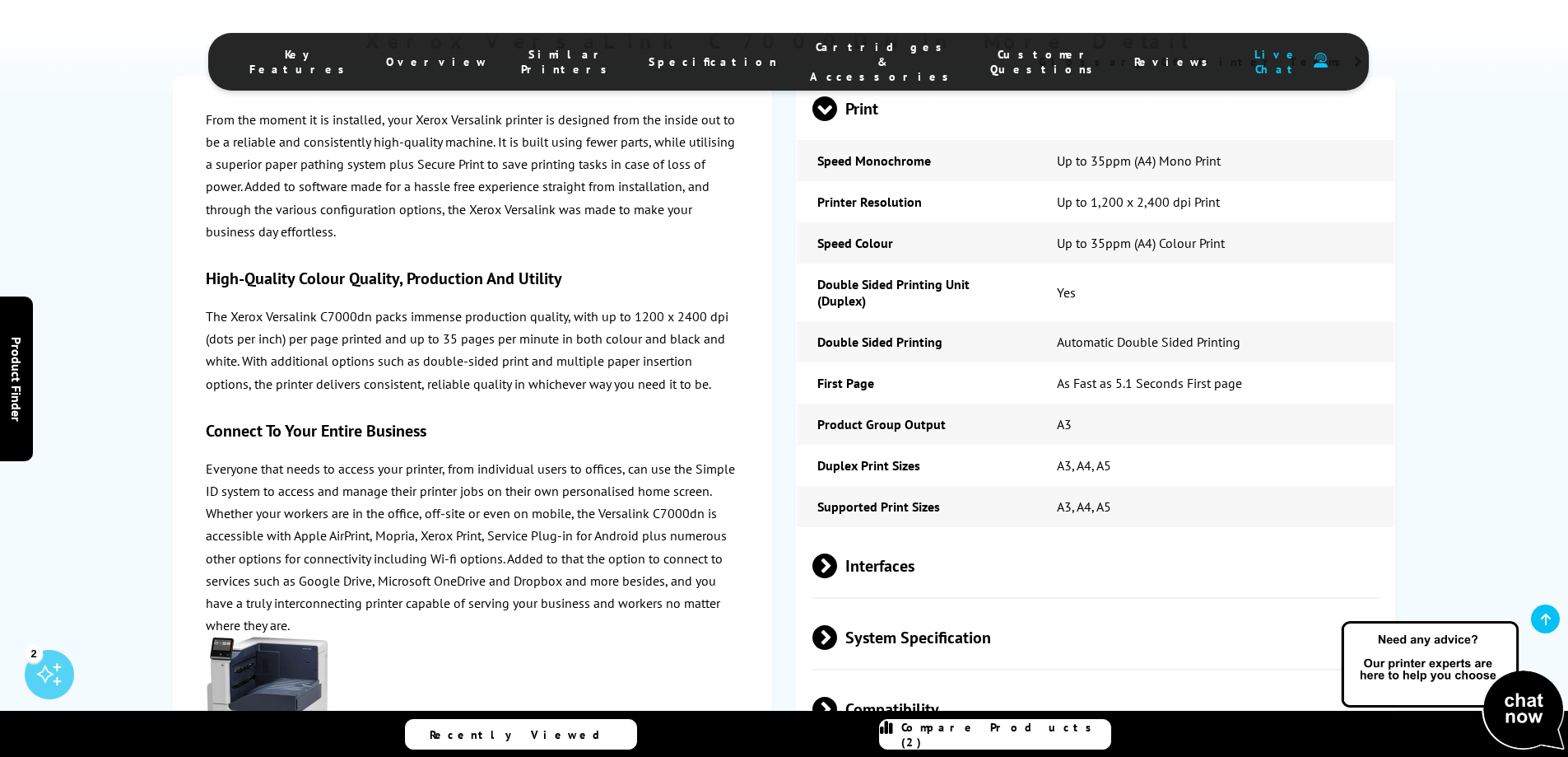
scroll to position [3870, 0]
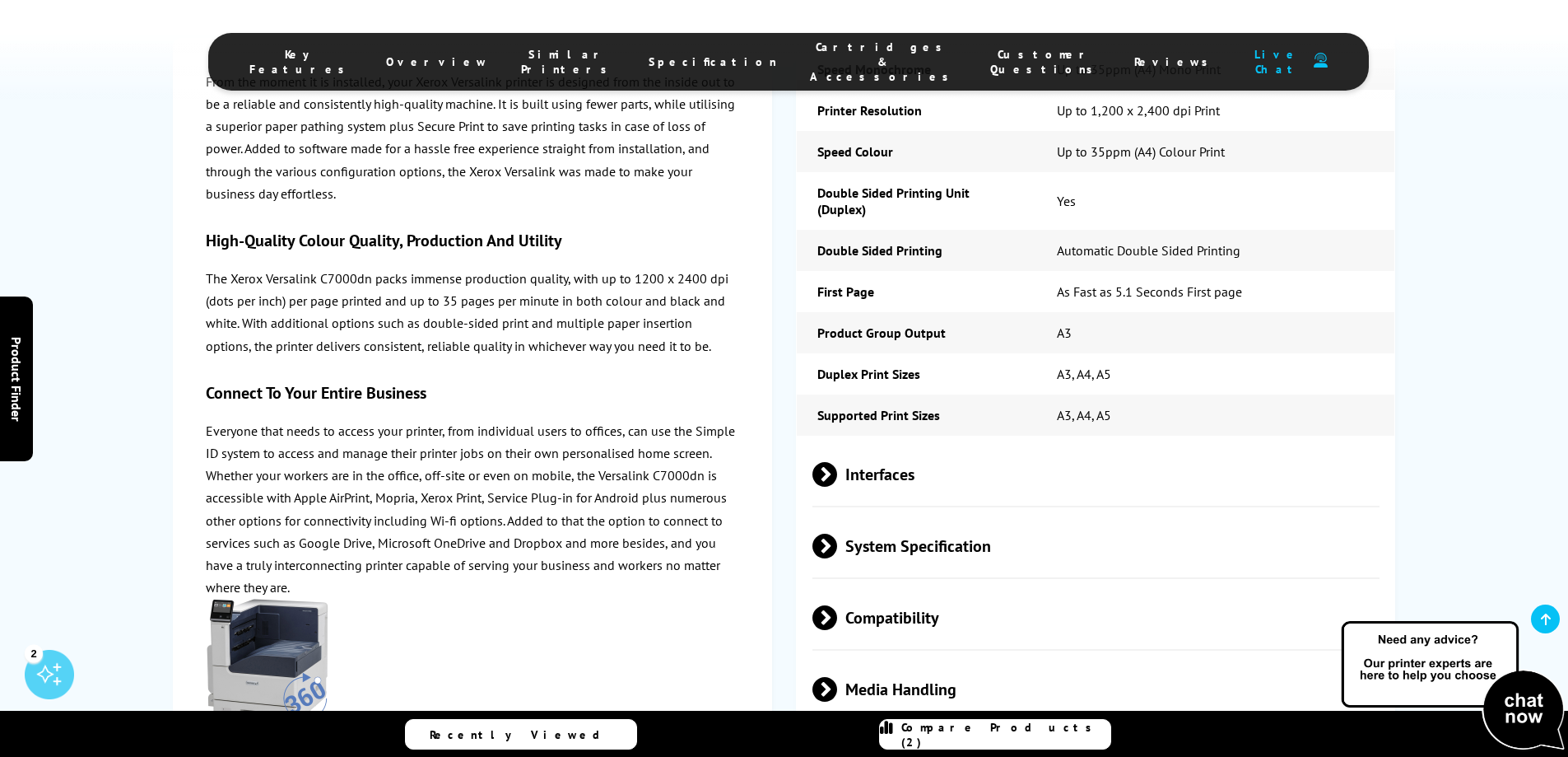
click at [849, 587] on span "Compatibility" at bounding box center [1096, 617] width 568 height 61
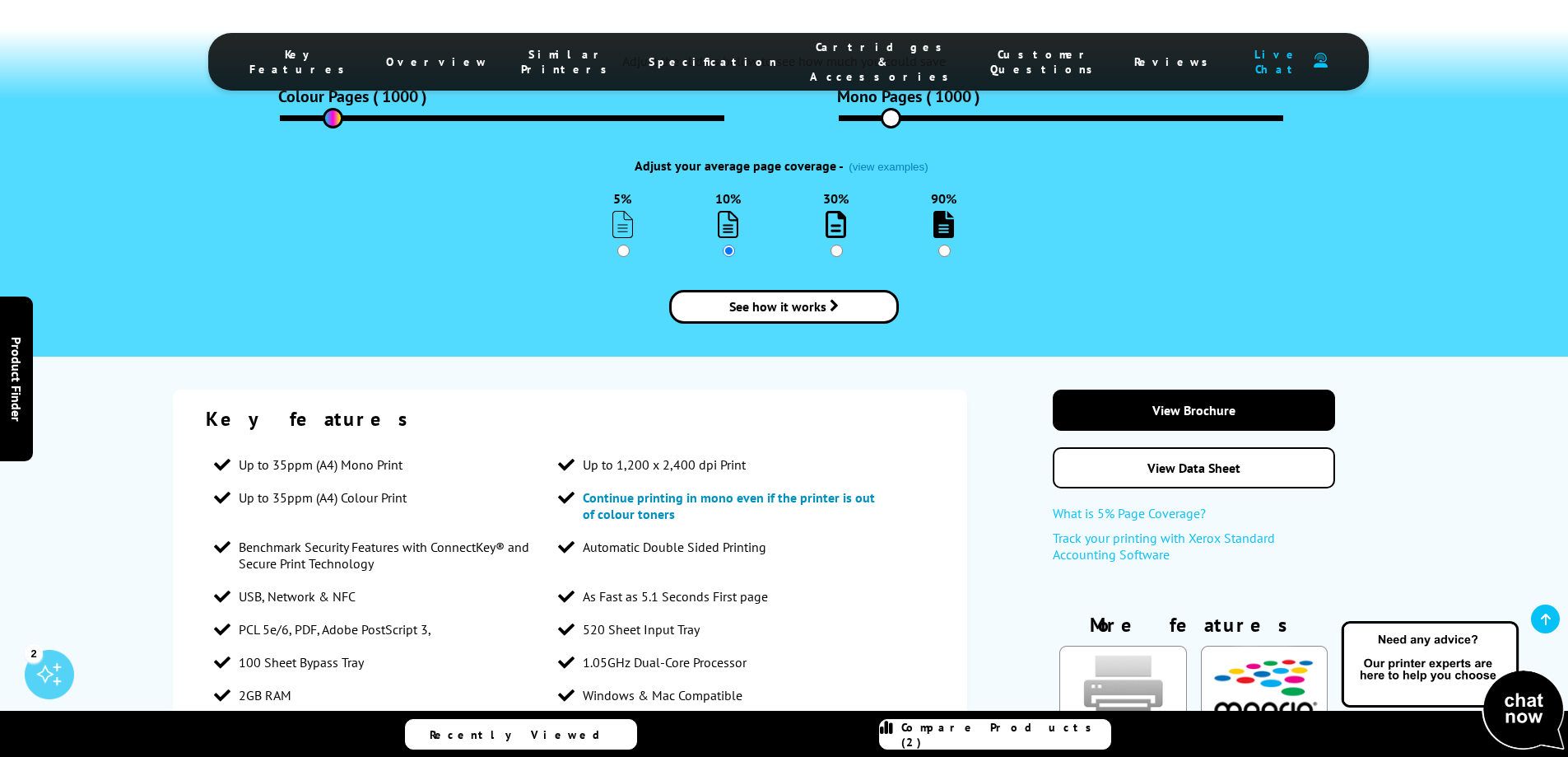
scroll to position [2471, 0]
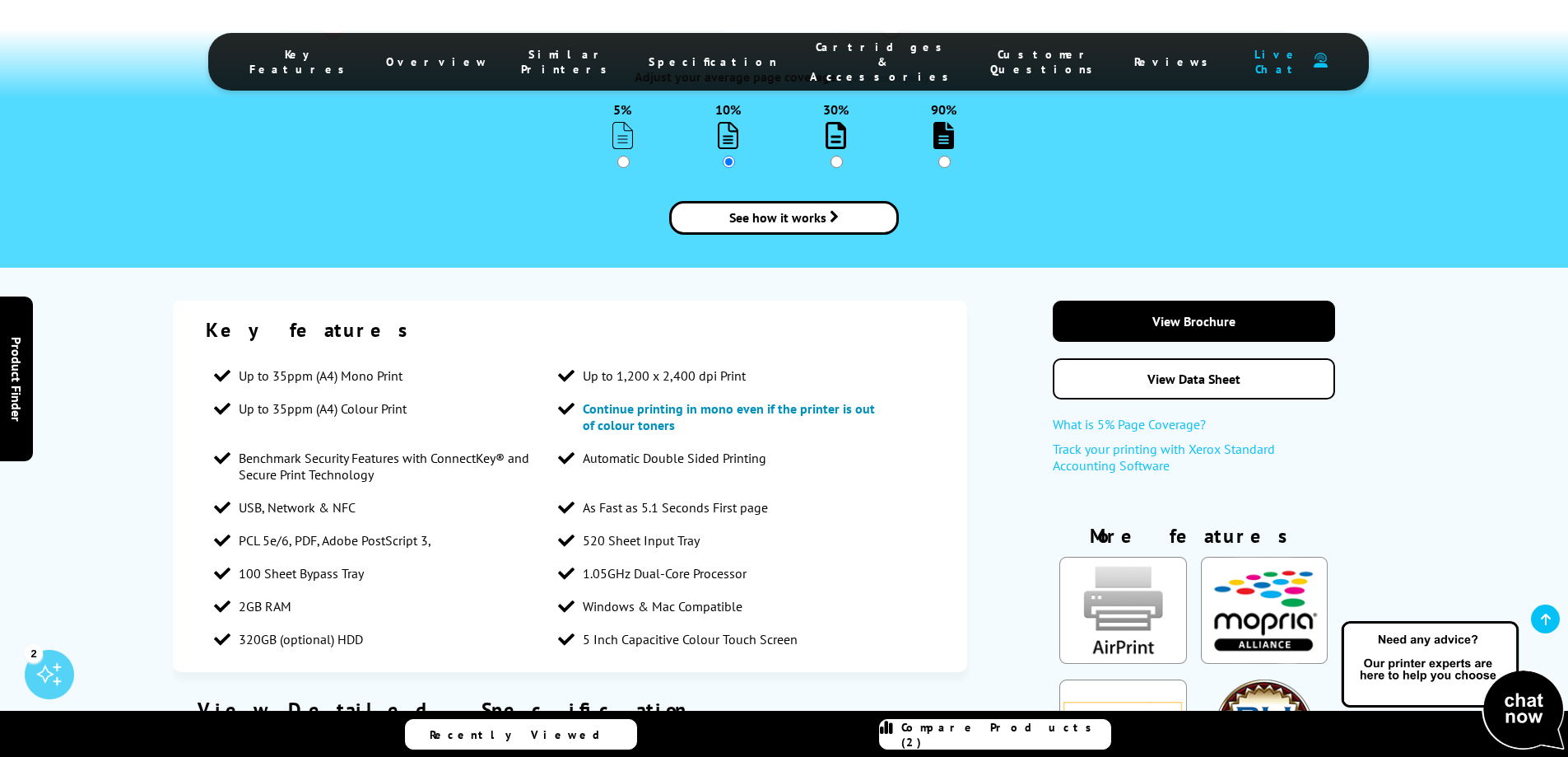
click at [1523, 707] on img at bounding box center [1453, 685] width 231 height 135
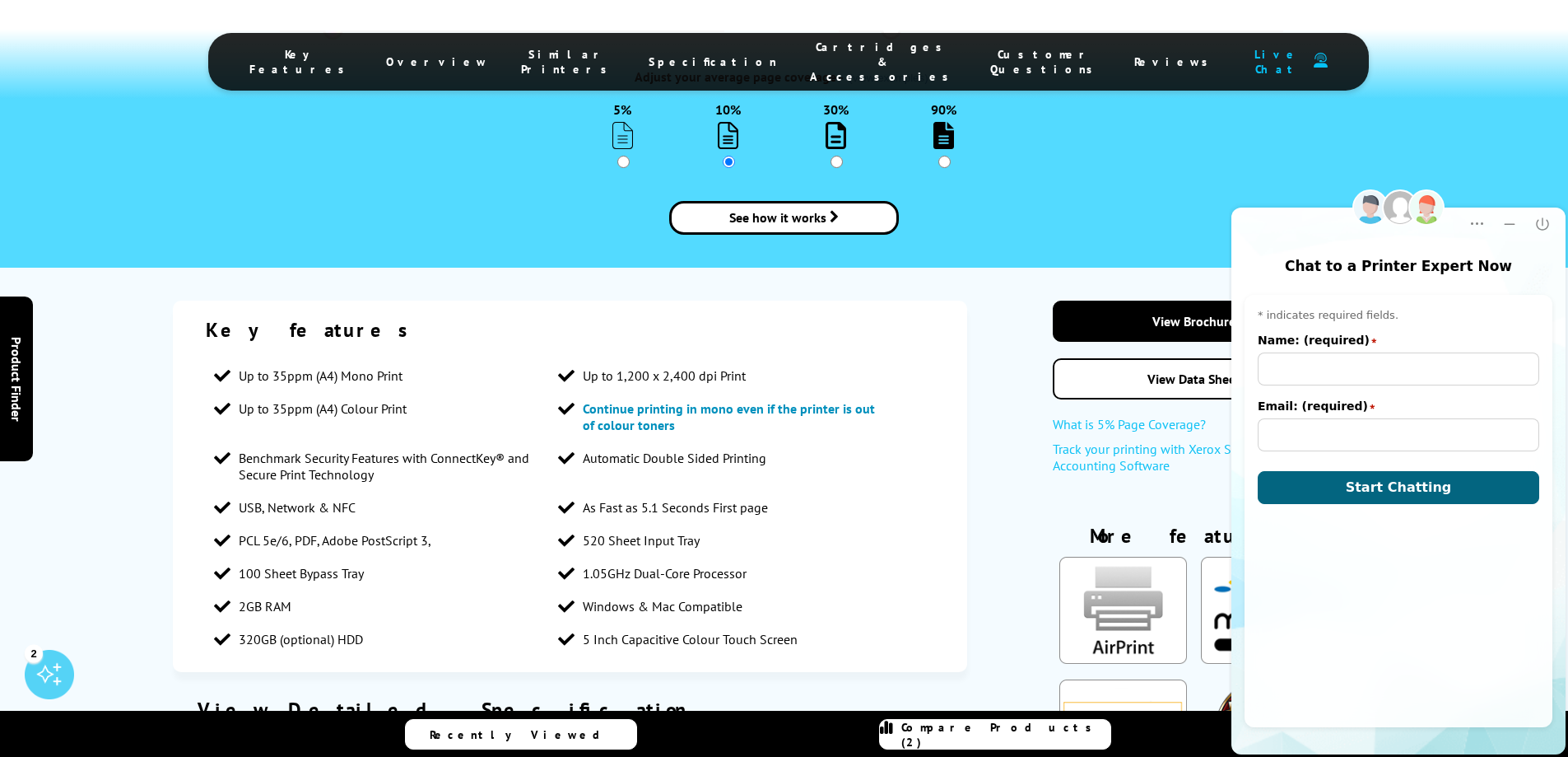
scroll to position [0, 0]
click at [1388, 364] on input "Name: (required)" at bounding box center [1398, 369] width 281 height 33
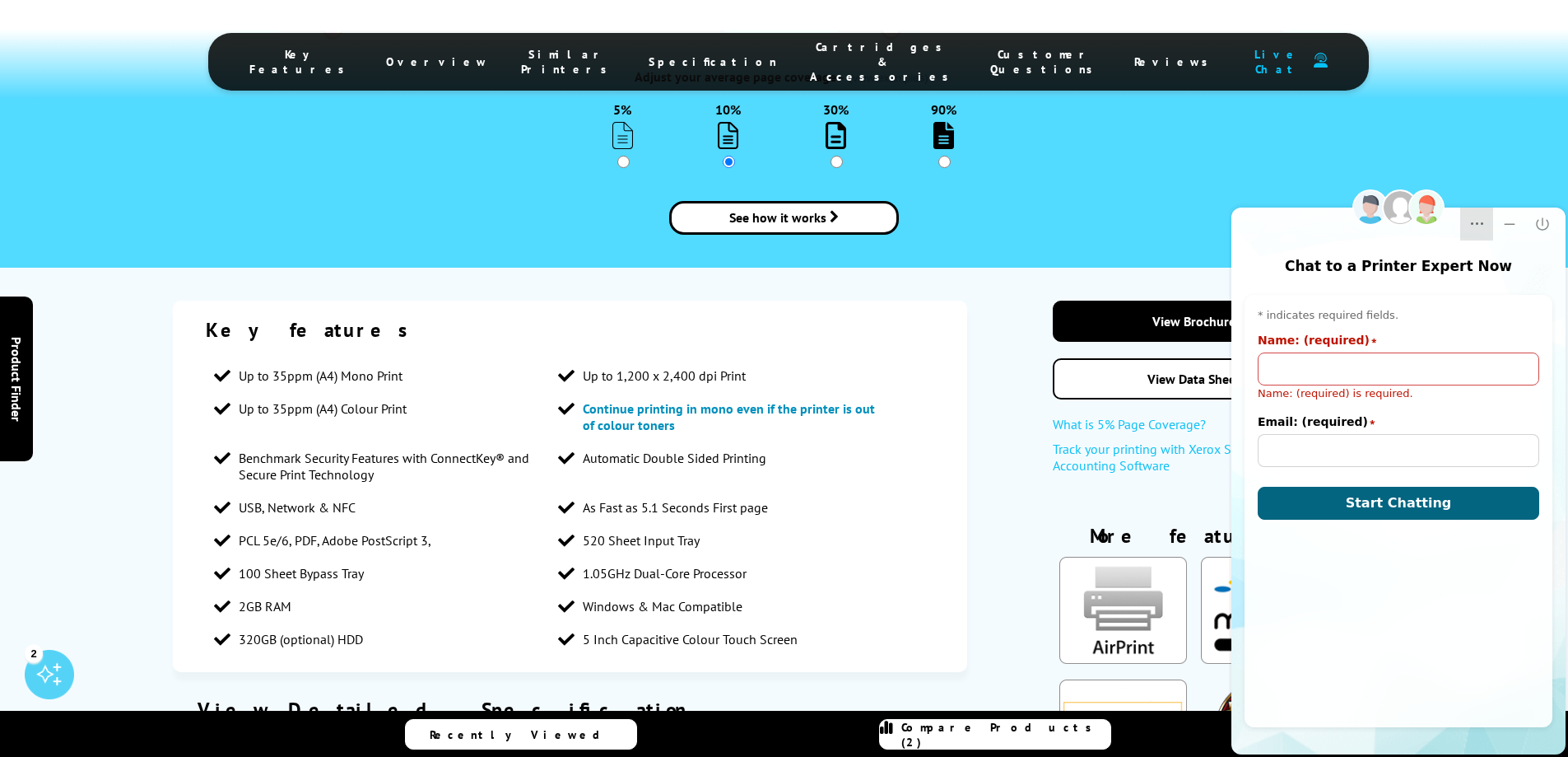
click at [1480, 225] on icon "Dropdown Menu" at bounding box center [1476, 224] width 17 height 17
click at [1518, 317] on span "* indicates required fields." at bounding box center [1398, 316] width 281 height 15
click at [1408, 497] on span "Start Chatting" at bounding box center [1399, 503] width 106 height 16
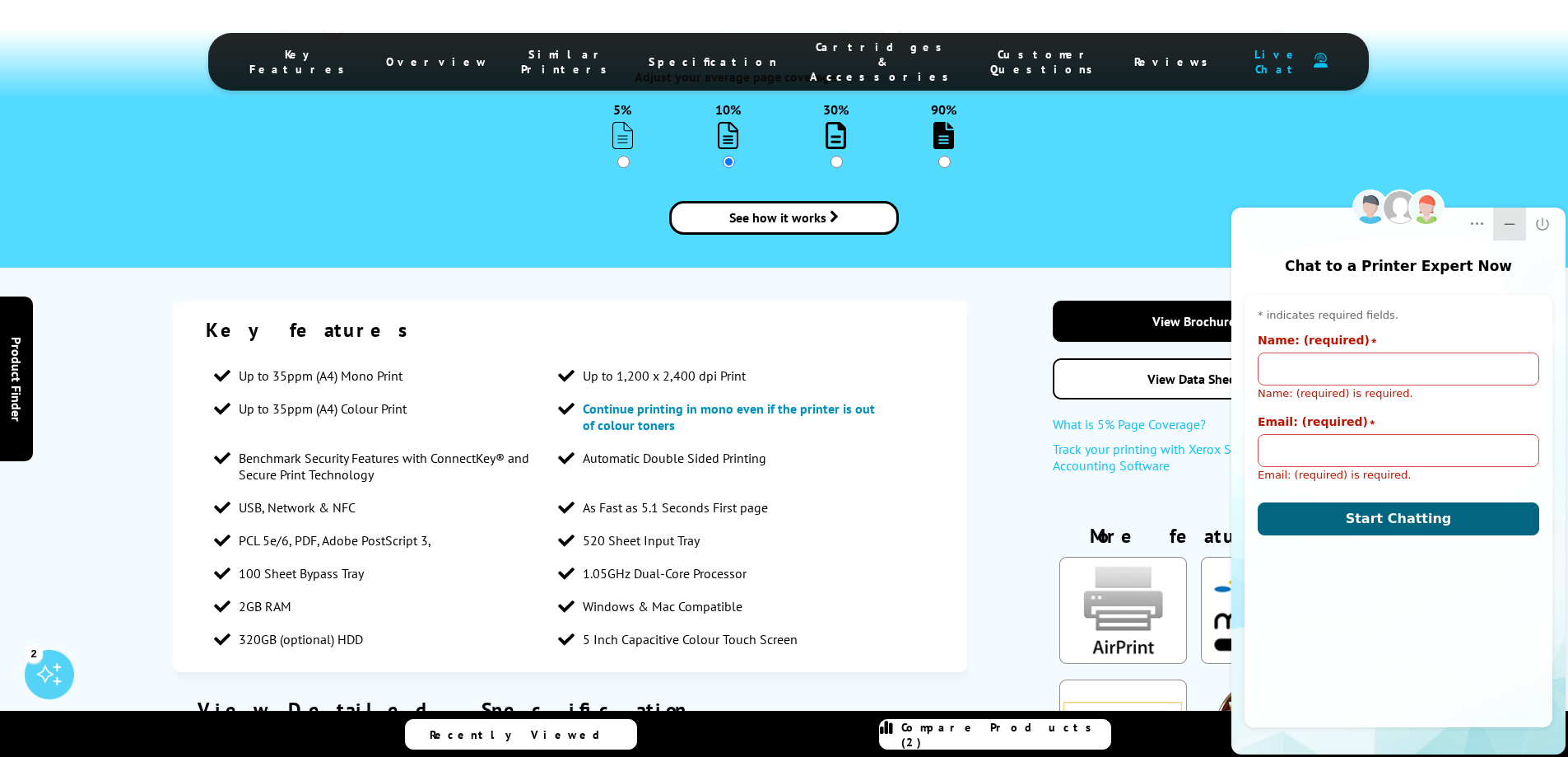
click at [1511, 230] on icon "Minimize" at bounding box center [1510, 224] width 17 height 17
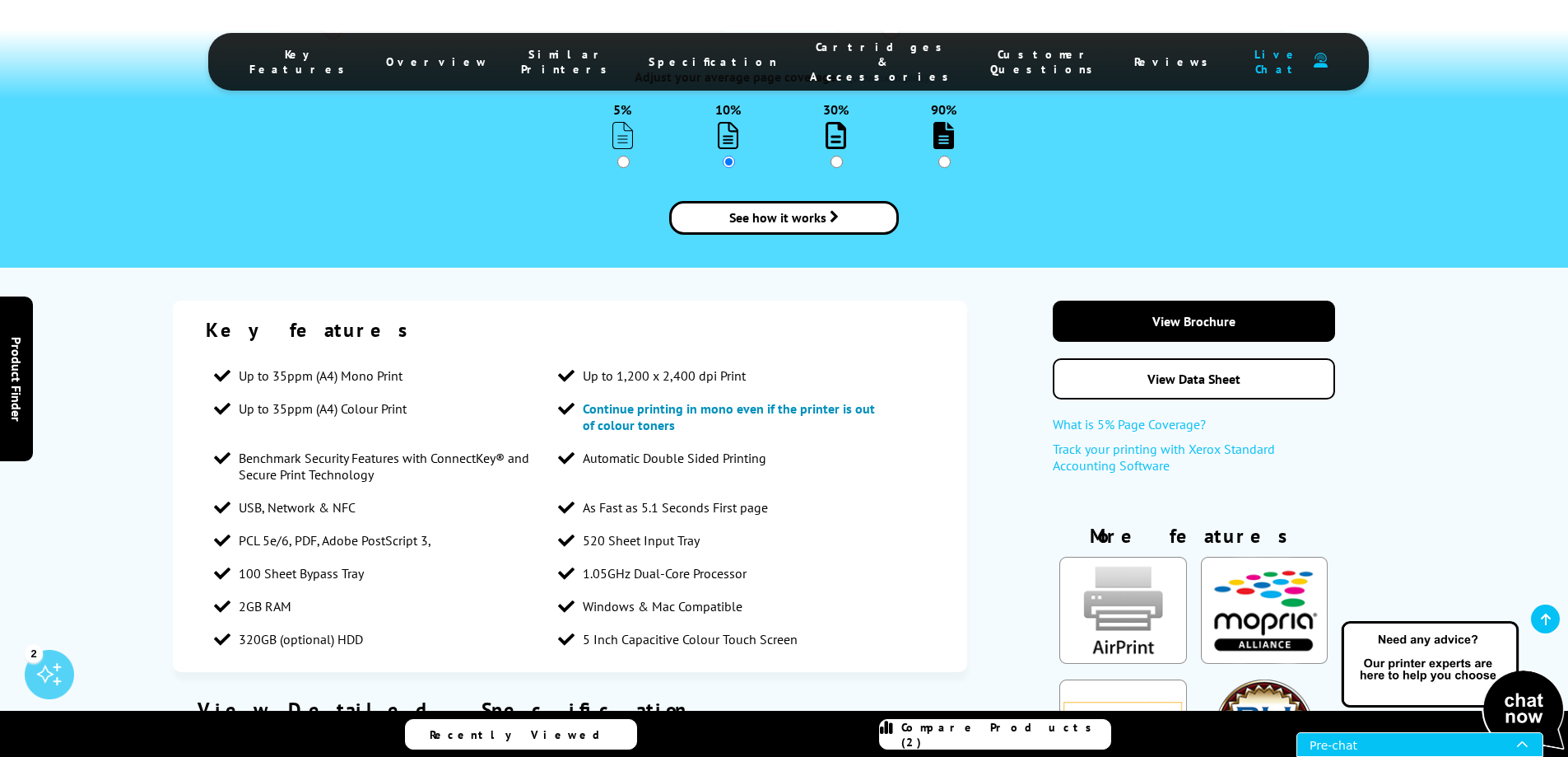
click at [1496, 738] on div "Pre-chat" at bounding box center [1413, 744] width 207 height 23
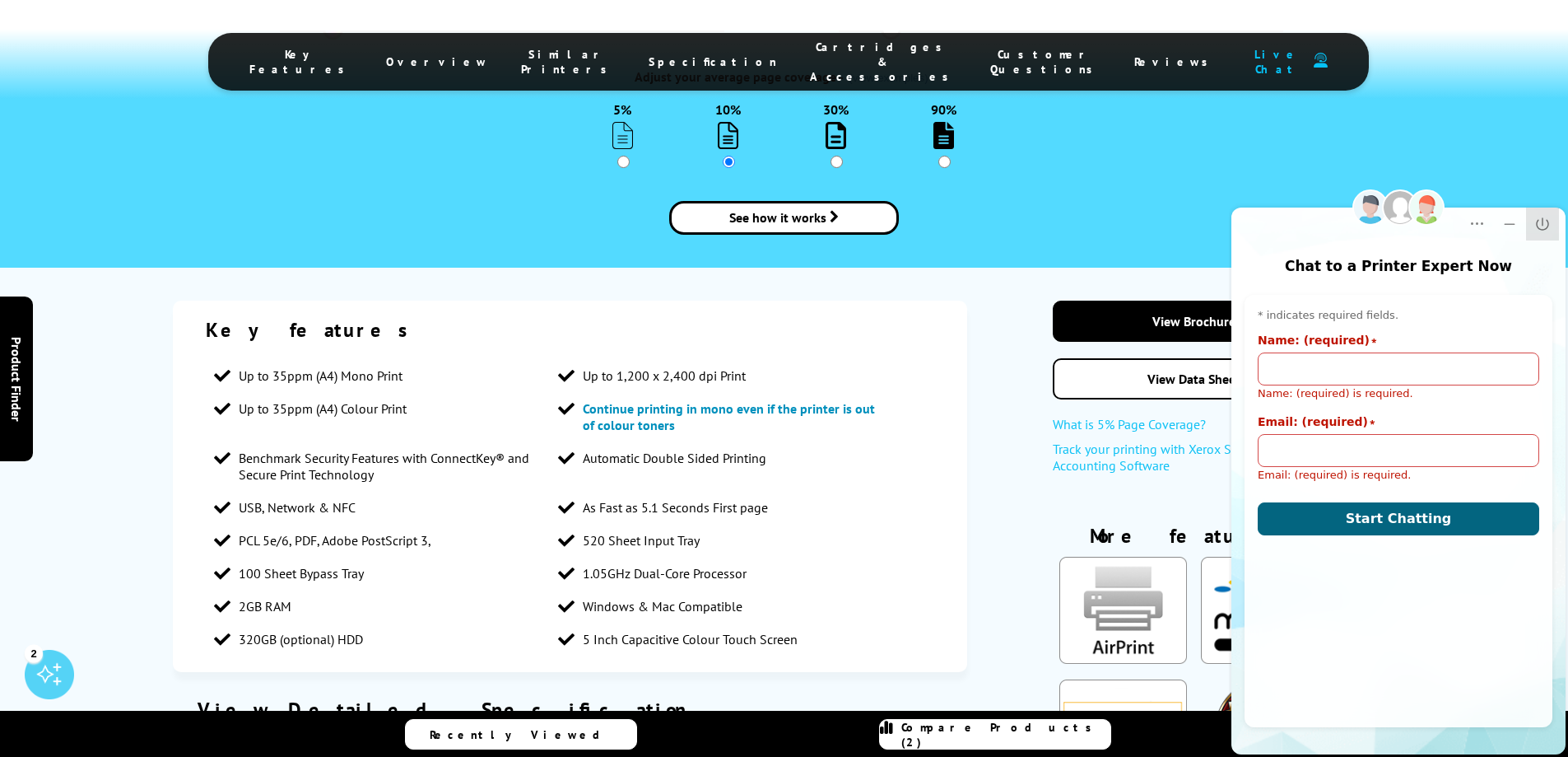
click at [1539, 231] on icon "Close" at bounding box center [1543, 224] width 17 height 17
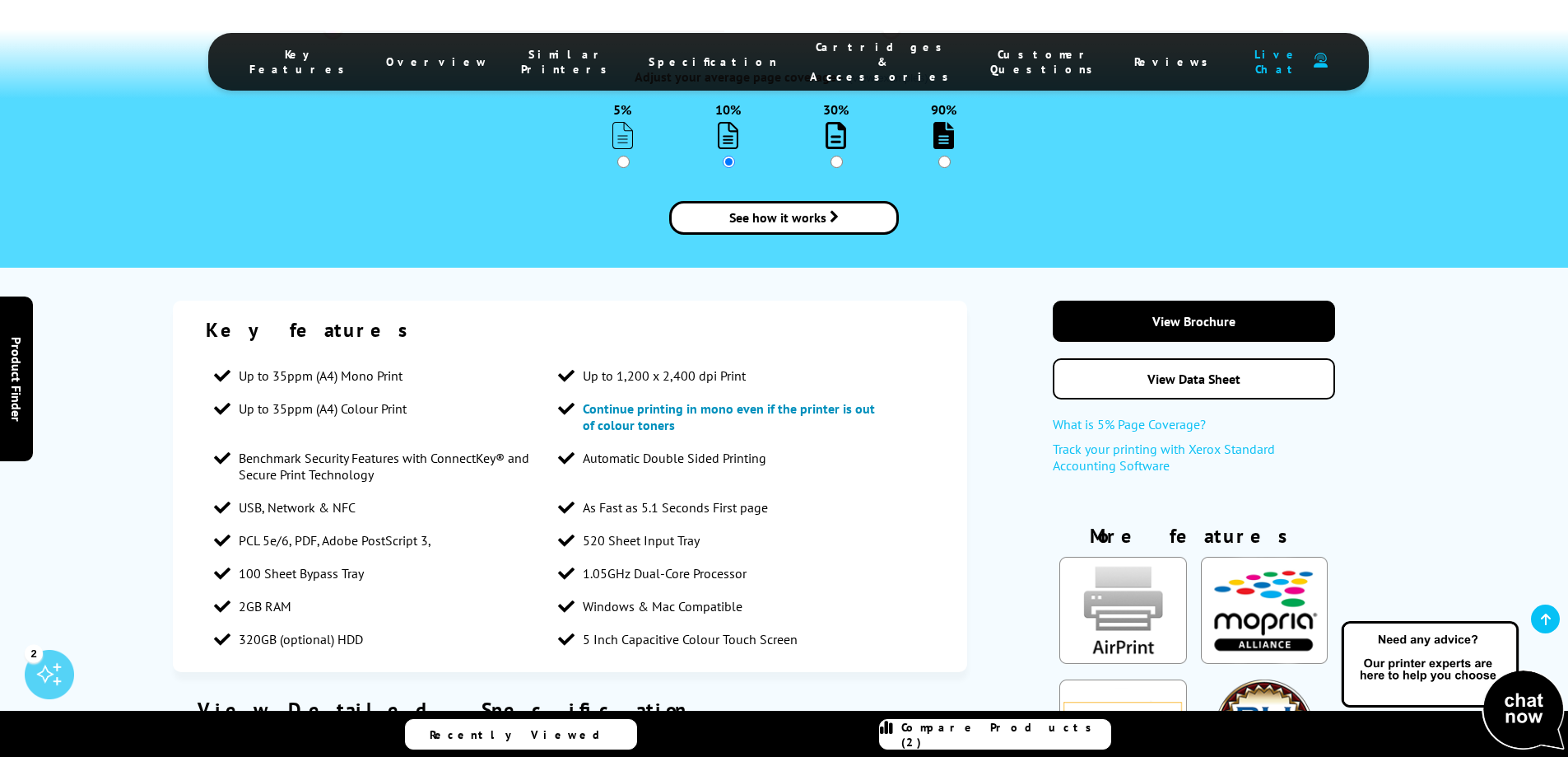
click at [1506, 724] on img at bounding box center [1453, 685] width 231 height 135
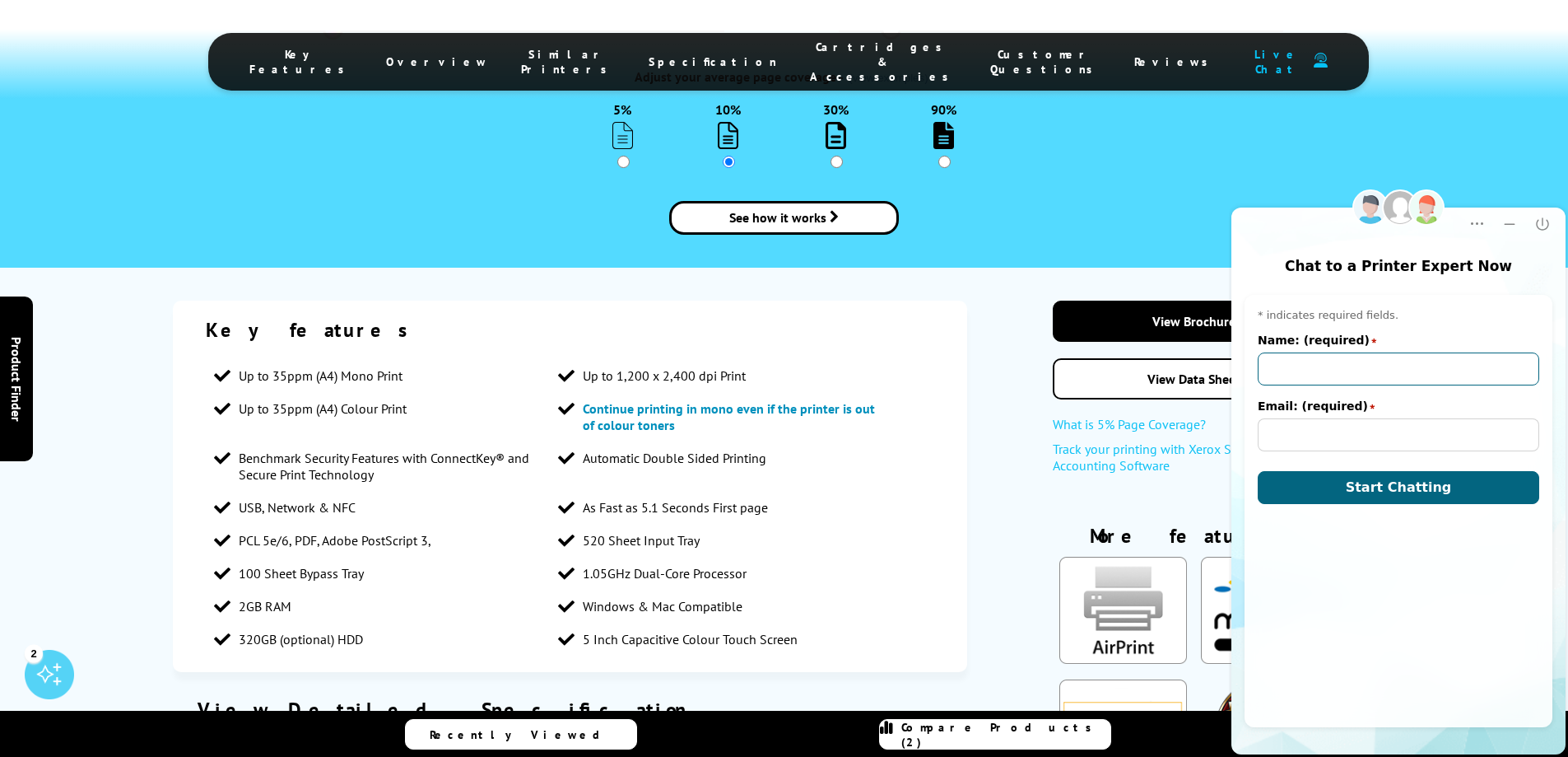
click at [1365, 369] on input "Name: (required)" at bounding box center [1398, 369] width 281 height 33
type input "[PERSON_NAME]"
type input "ffffff@fff.v"
click at [1257, 471] on button "Start Chatting" at bounding box center [1398, 487] width 281 height 33
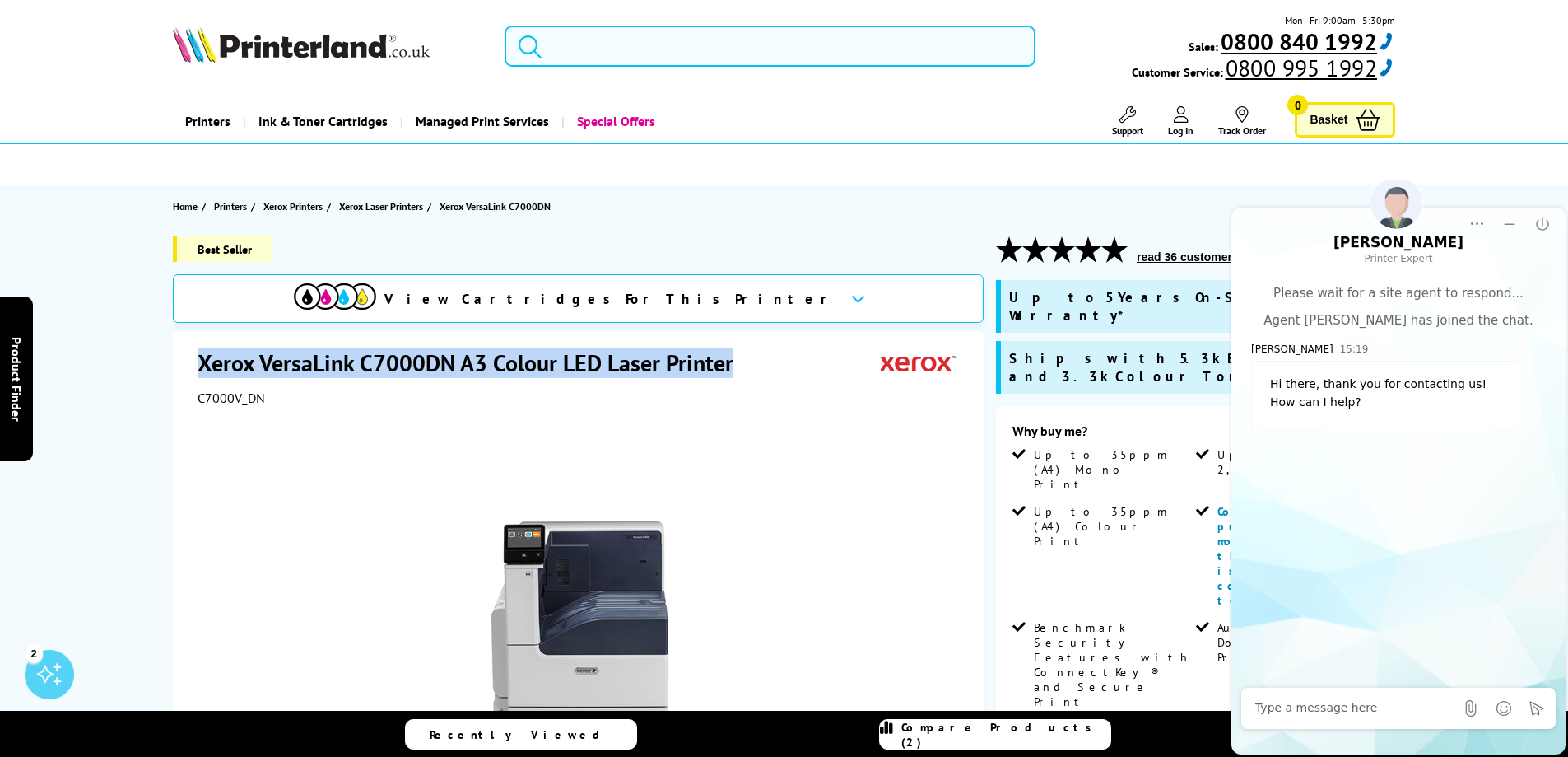
drag, startPoint x: 739, startPoint y: 362, endPoint x: 194, endPoint y: 366, distance: 545.0
click at [194, 366] on div "Xerox VersaLink C7000DN A3 Colour LED Laser Printer C7000V_DN Watch video Add t…" at bounding box center [577, 690] width 811 height 718
copy h1 "Xerox VersaLink C7000DN A3 Colour LED Laser Printer"
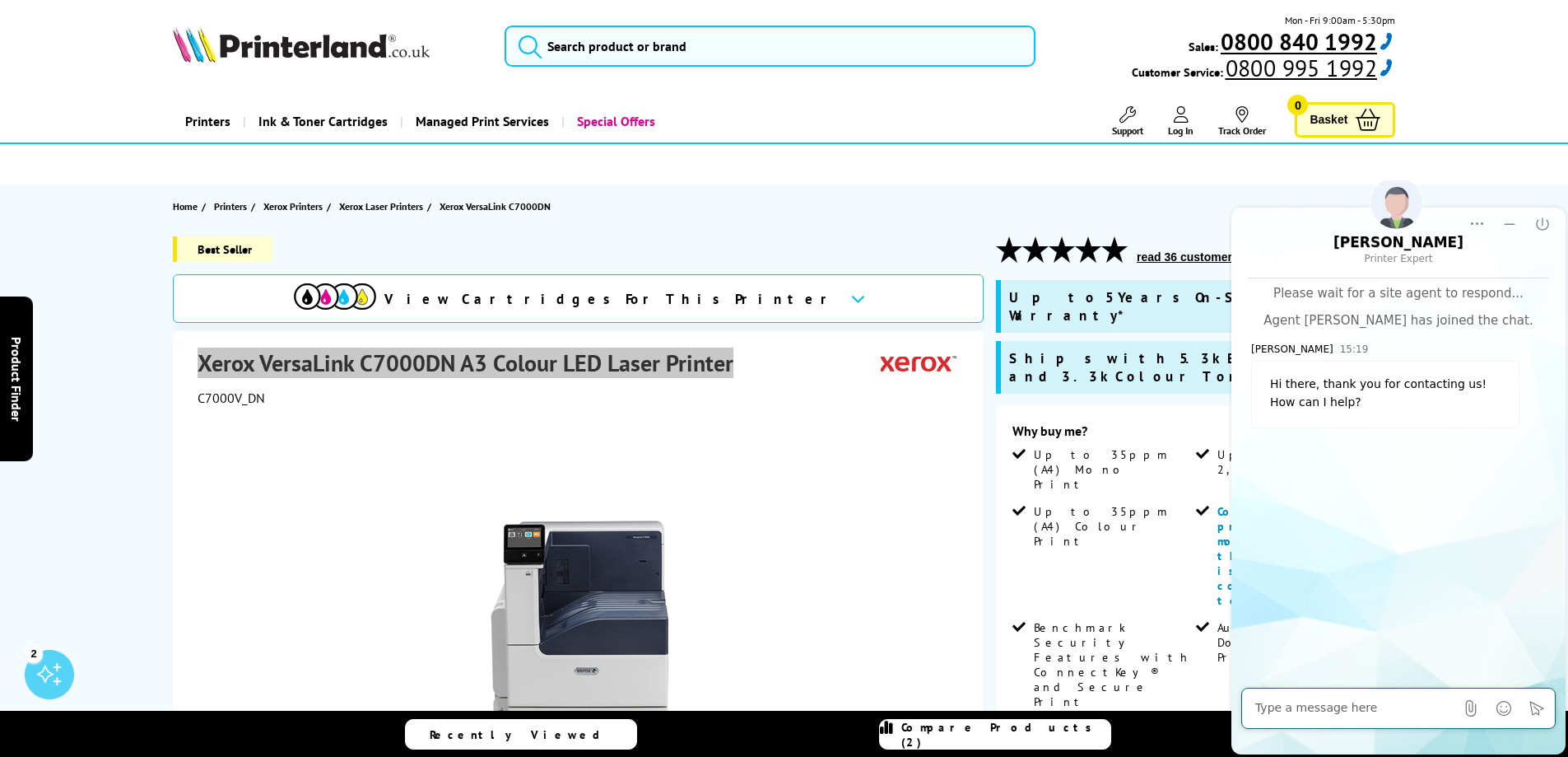
click at [1331, 712] on textarea at bounding box center [1354, 708] width 199 height 17
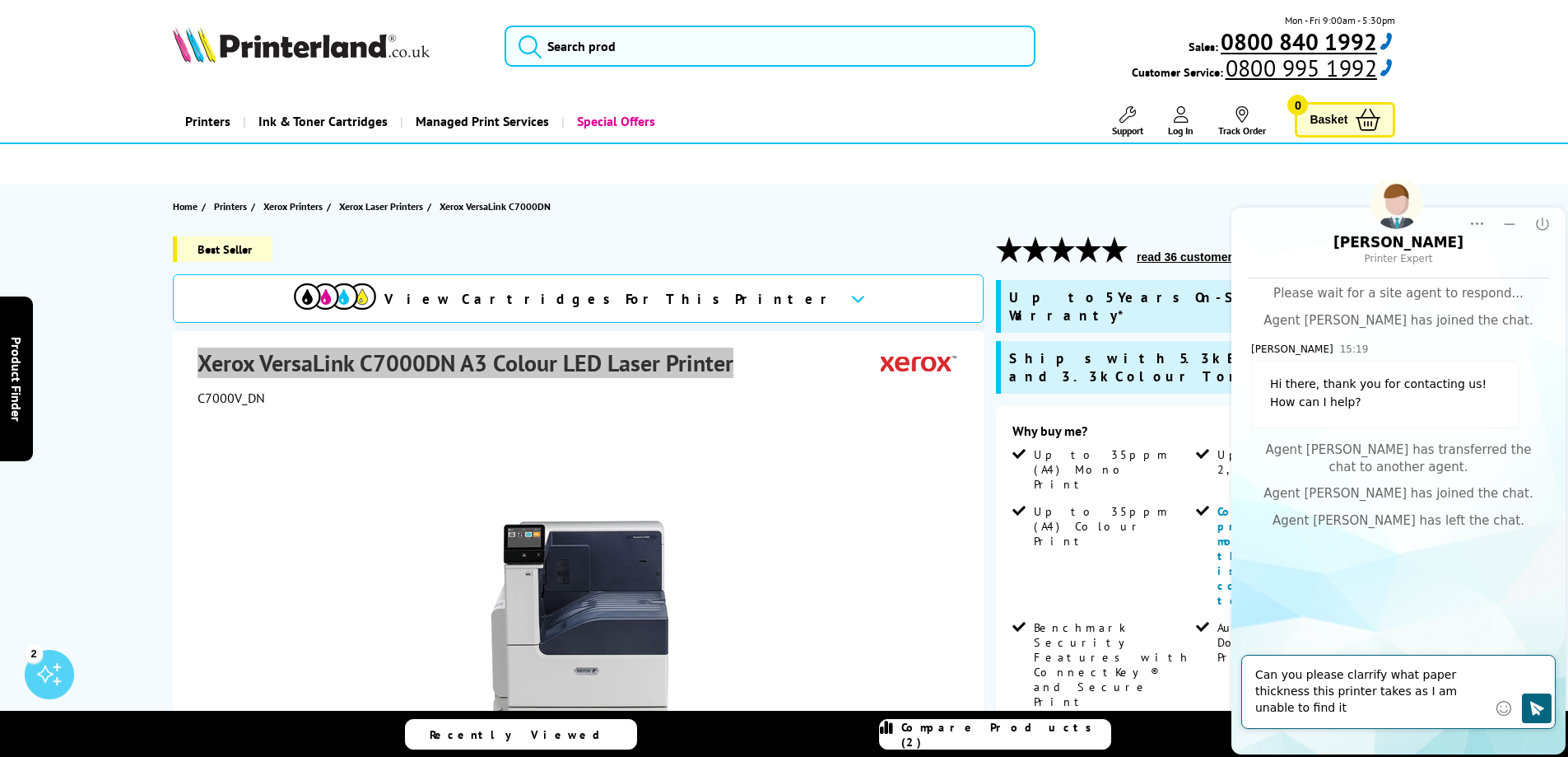
paste textarea "Xerox VersaLink C7000DN A3 Colour LED Laser Printer"
type textarea "Can you please clarrify what paper thickness this printer takes as I am unable …"
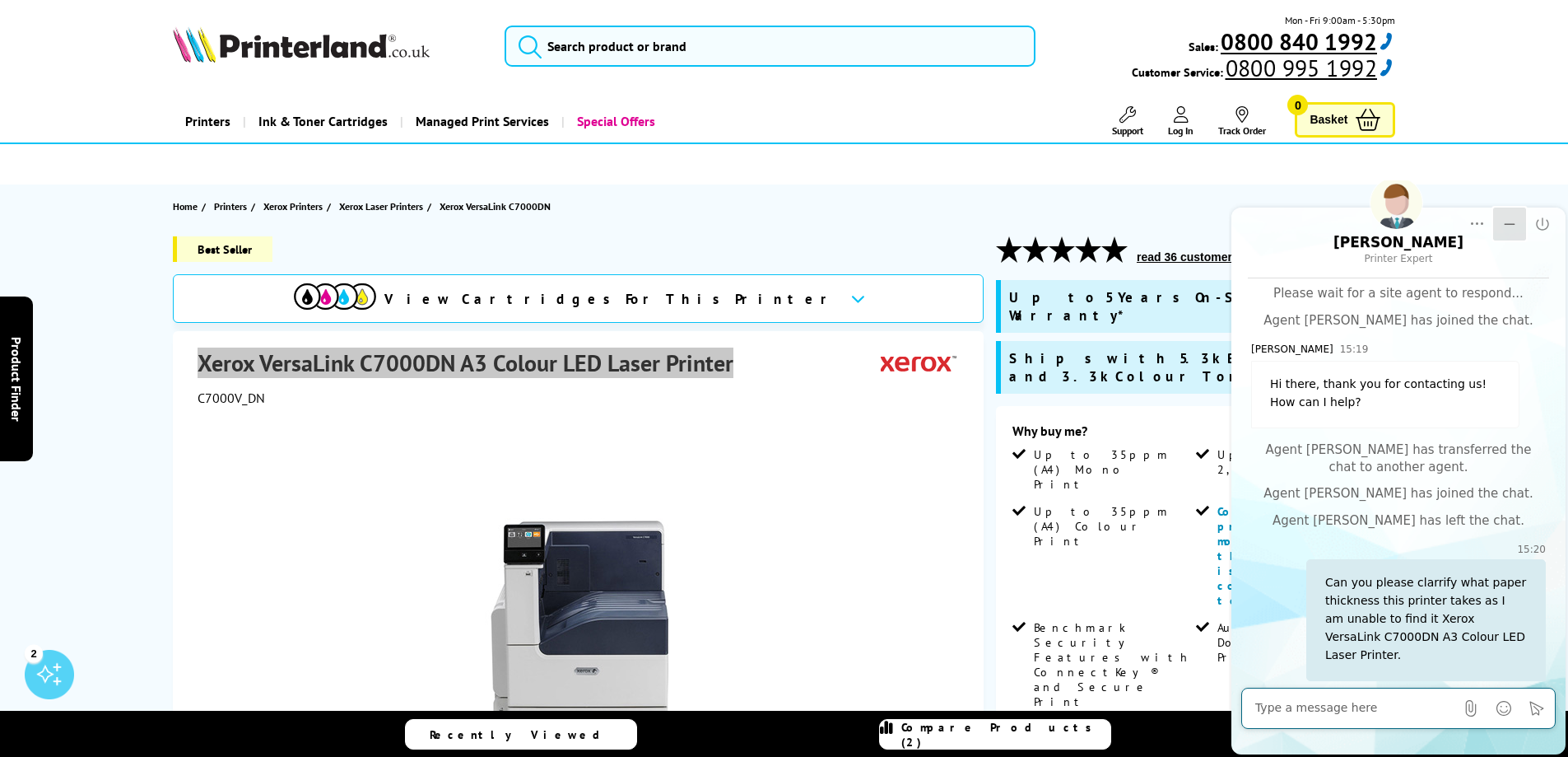
click at [1512, 232] on button "Minimize" at bounding box center [1509, 223] width 33 height 33
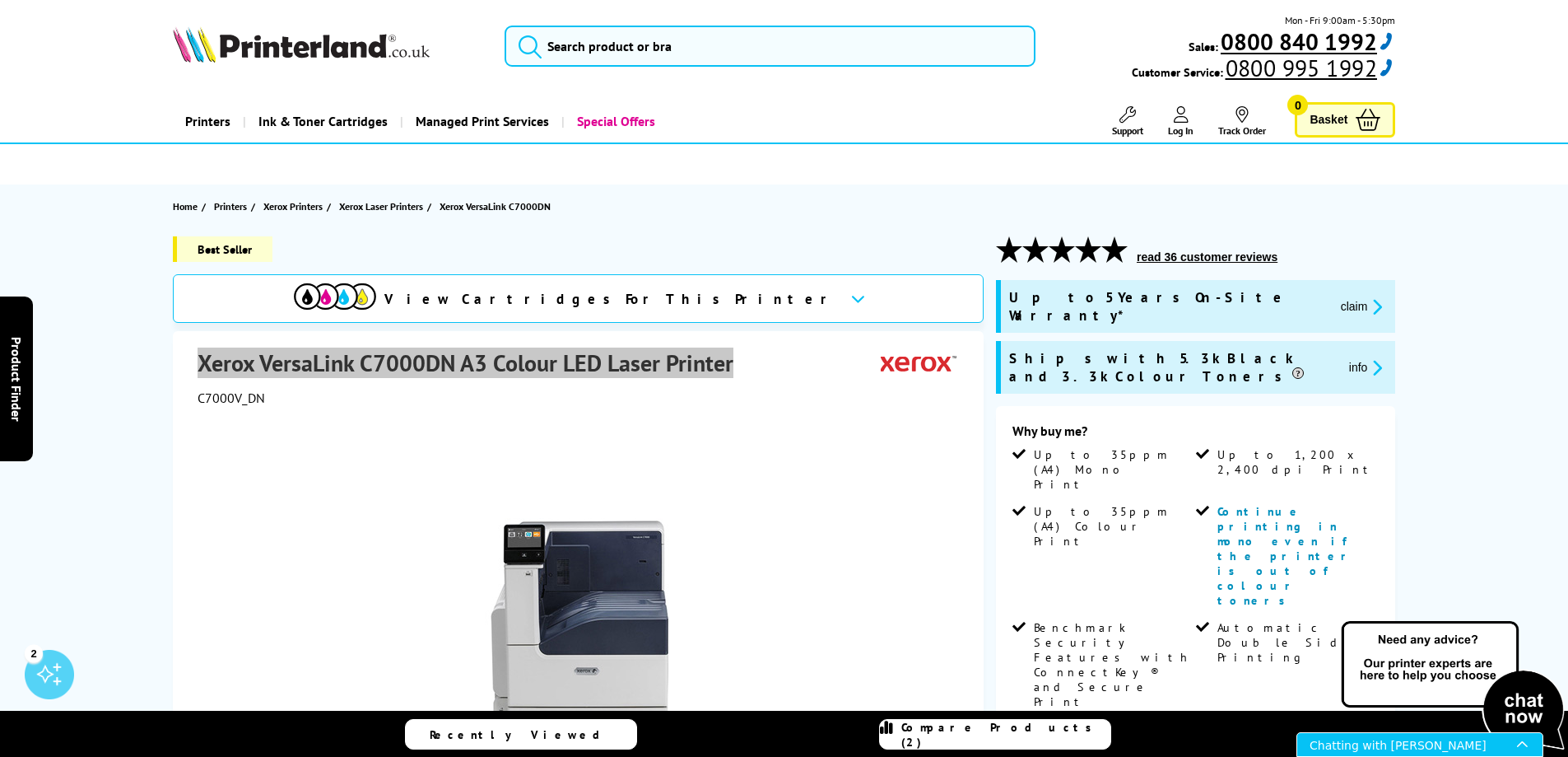
drag, startPoint x: 2731, startPoint y: 1463, endPoint x: 1440, endPoint y: 736, distance: 1481.6
click at [1440, 736] on div "Chatting with [PERSON_NAME]" at bounding box center [1413, 744] width 207 height 23
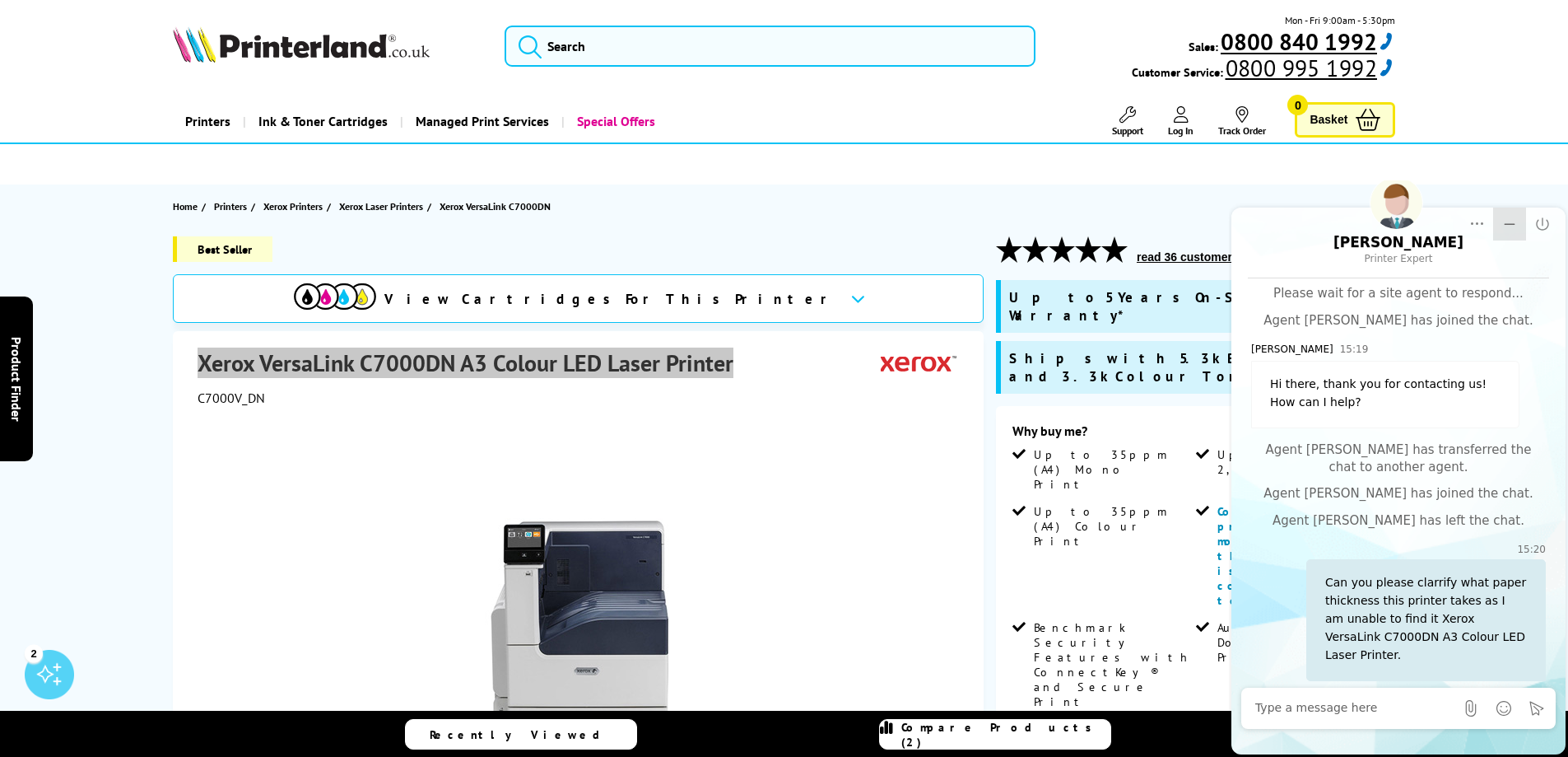
click at [1512, 221] on icon "Minimize" at bounding box center [1510, 224] width 17 height 17
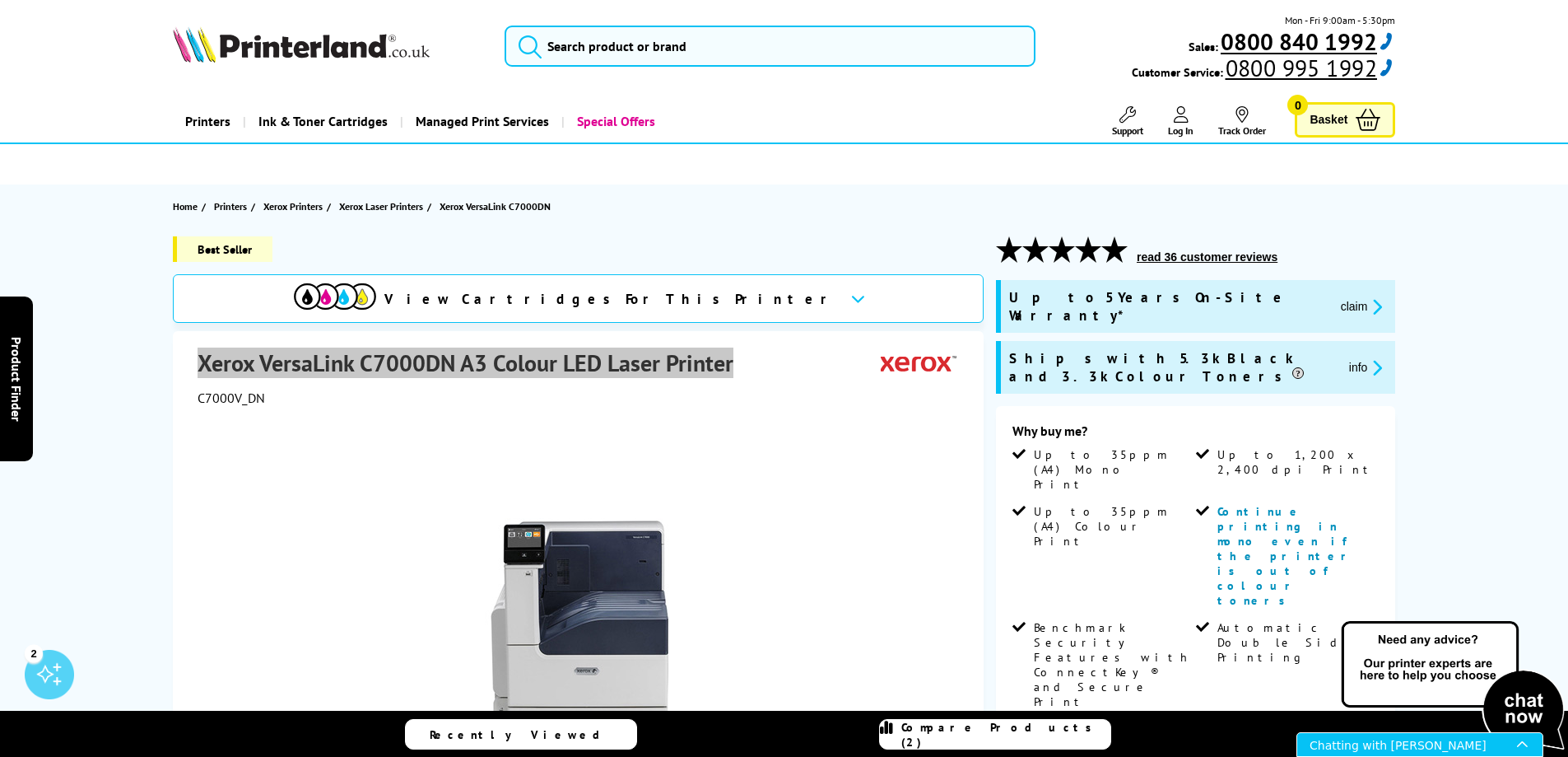
click at [1438, 742] on div "Chatting with [PERSON_NAME]" at bounding box center [1413, 744] width 207 height 23
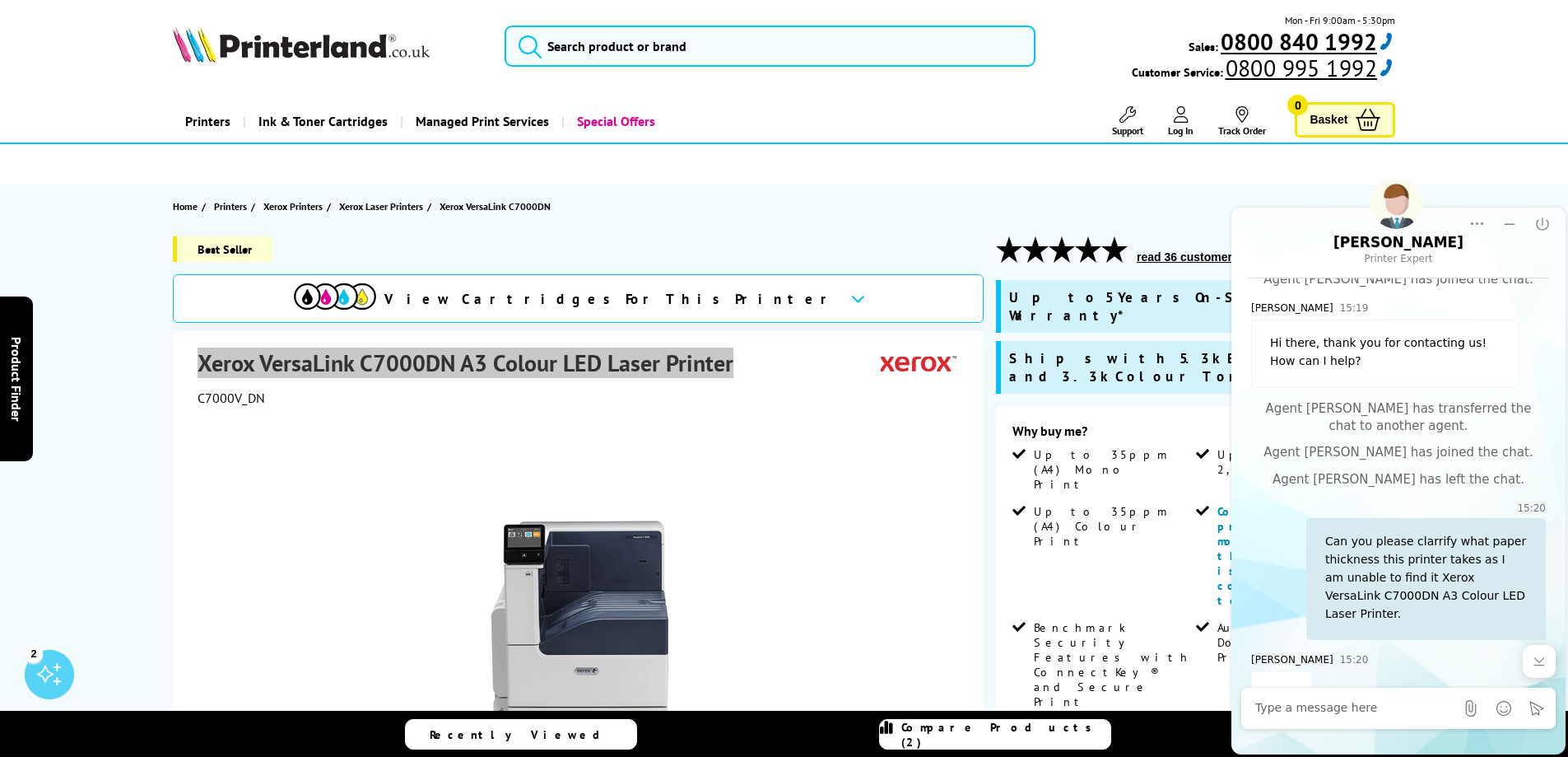
scroll to position [56, 0]
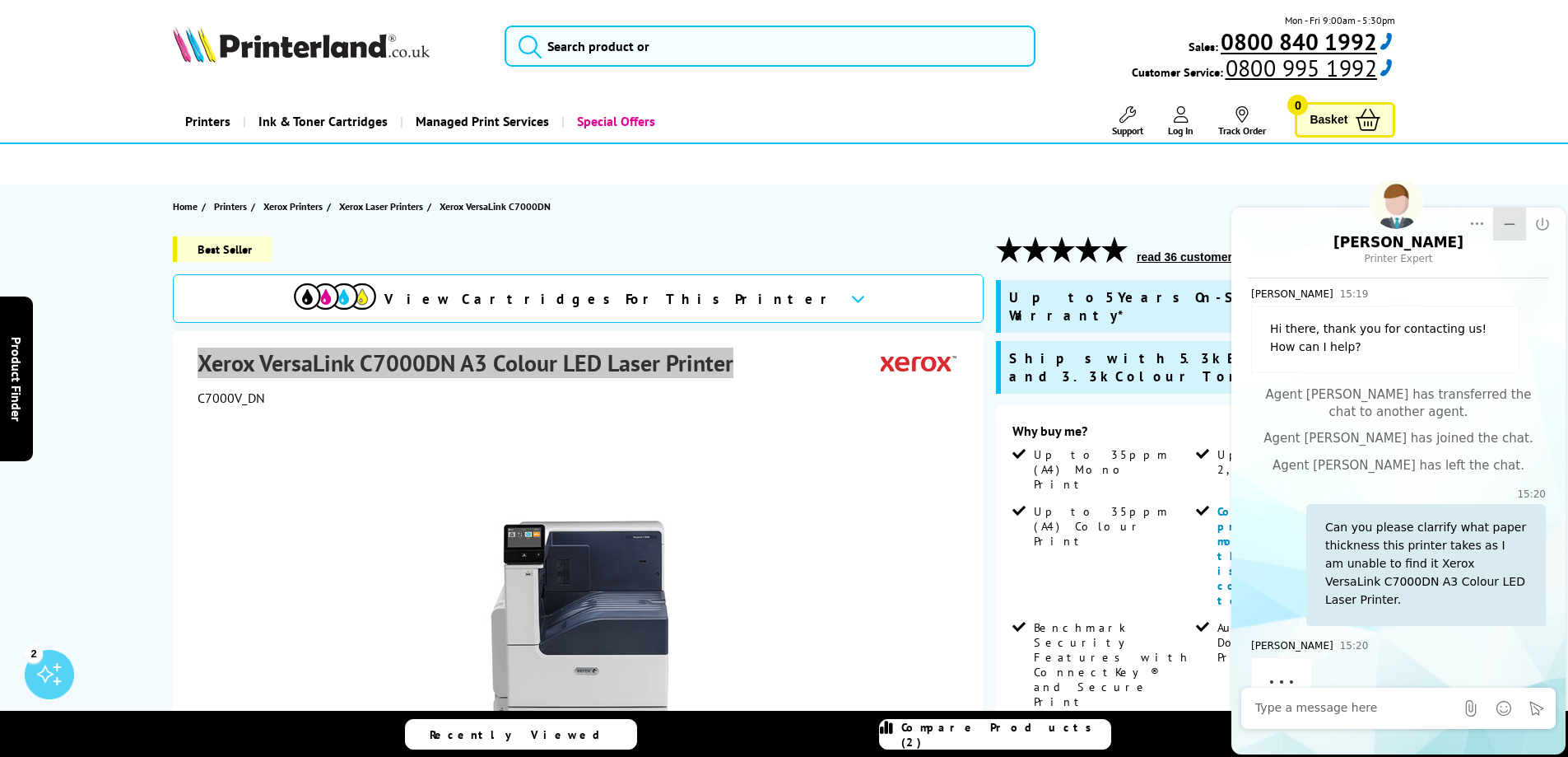
click at [1516, 226] on icon "Minimize" at bounding box center [1510, 224] width 17 height 17
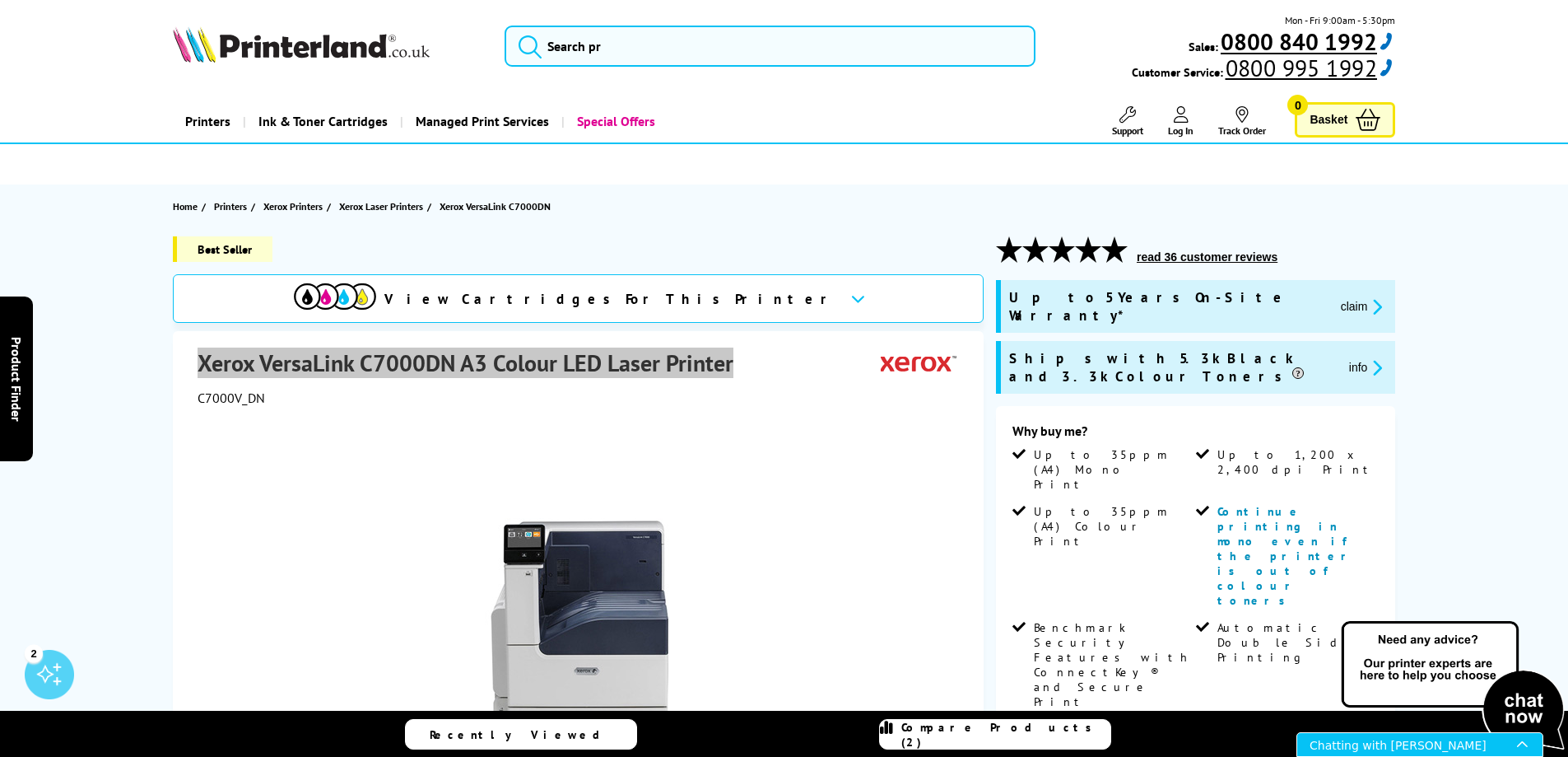
click at [1388, 734] on div "Chatting with [PERSON_NAME]" at bounding box center [1413, 744] width 207 height 23
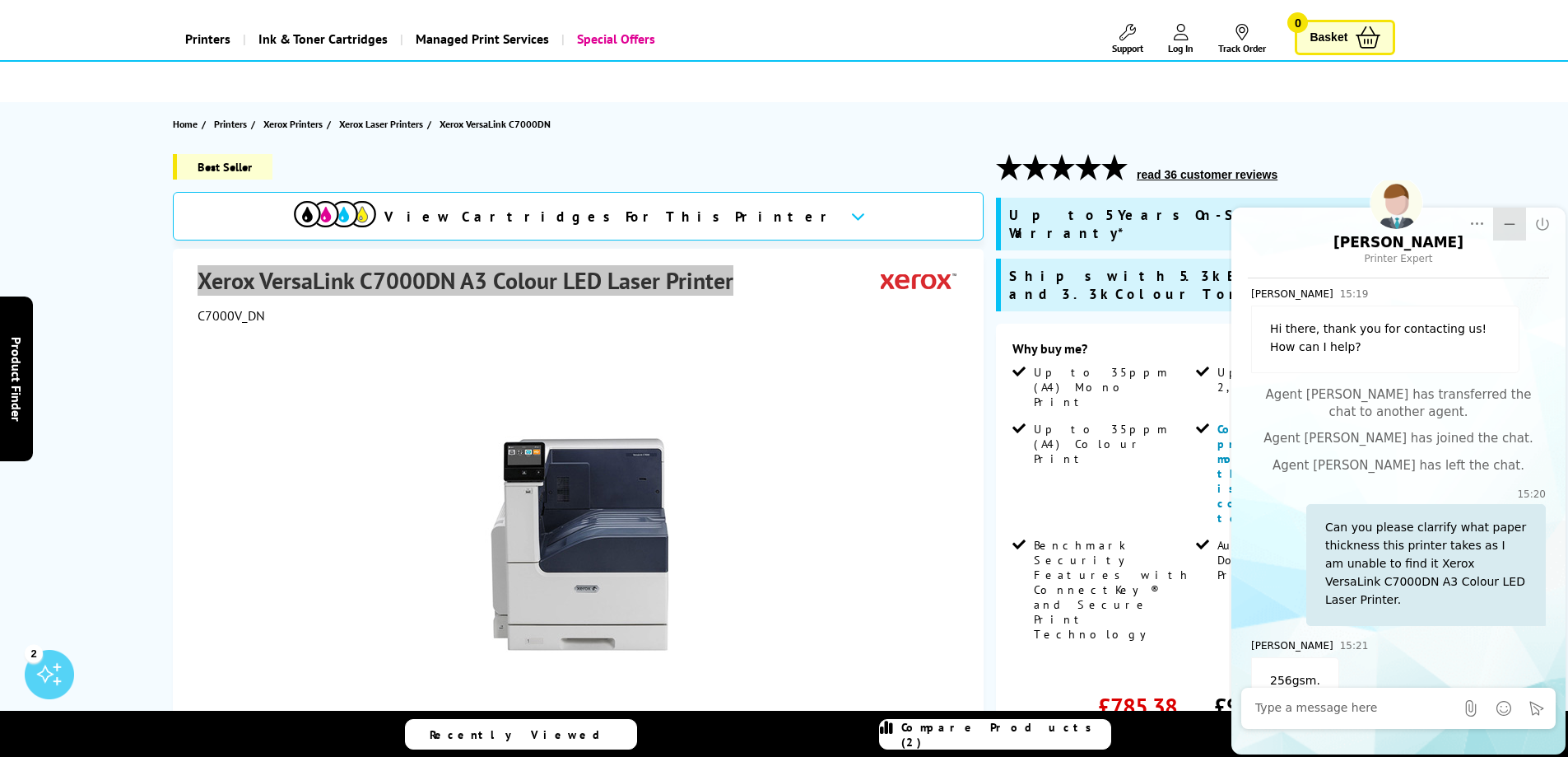
scroll to position [136, 0]
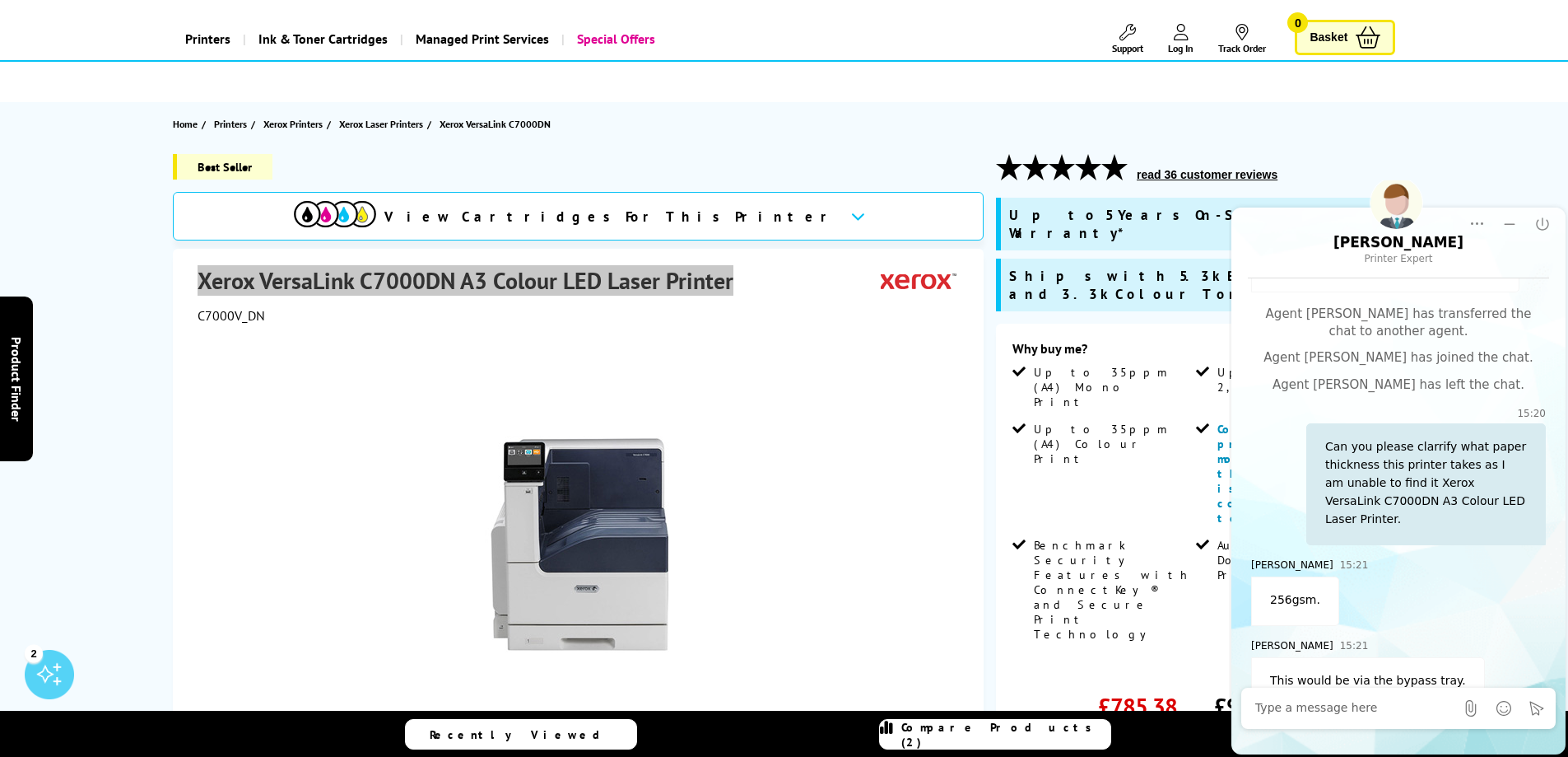
click at [1334, 708] on textarea at bounding box center [1354, 708] width 199 height 17
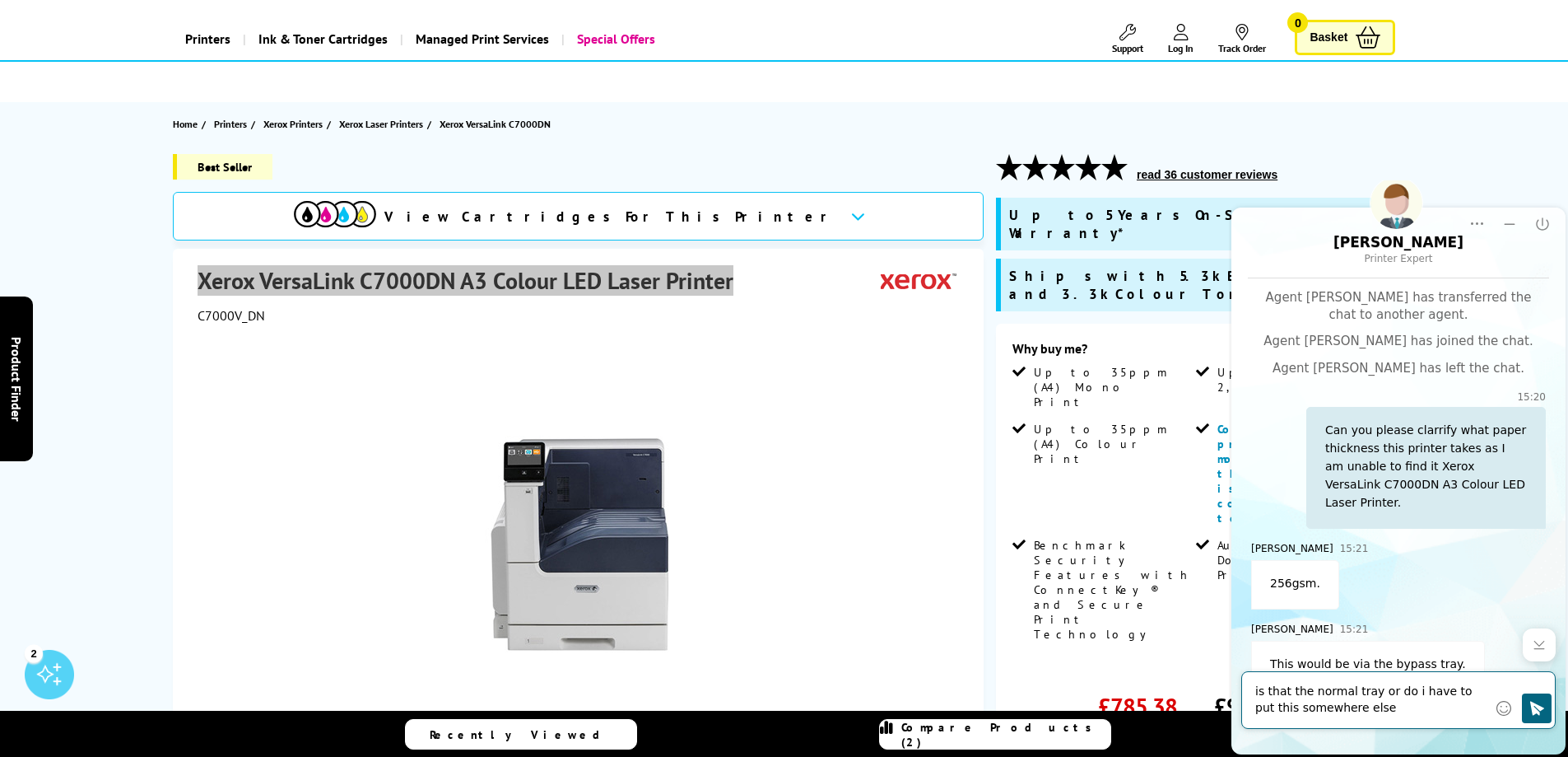
type textarea "is that the normal tray or do i have to put this somewhere else?"
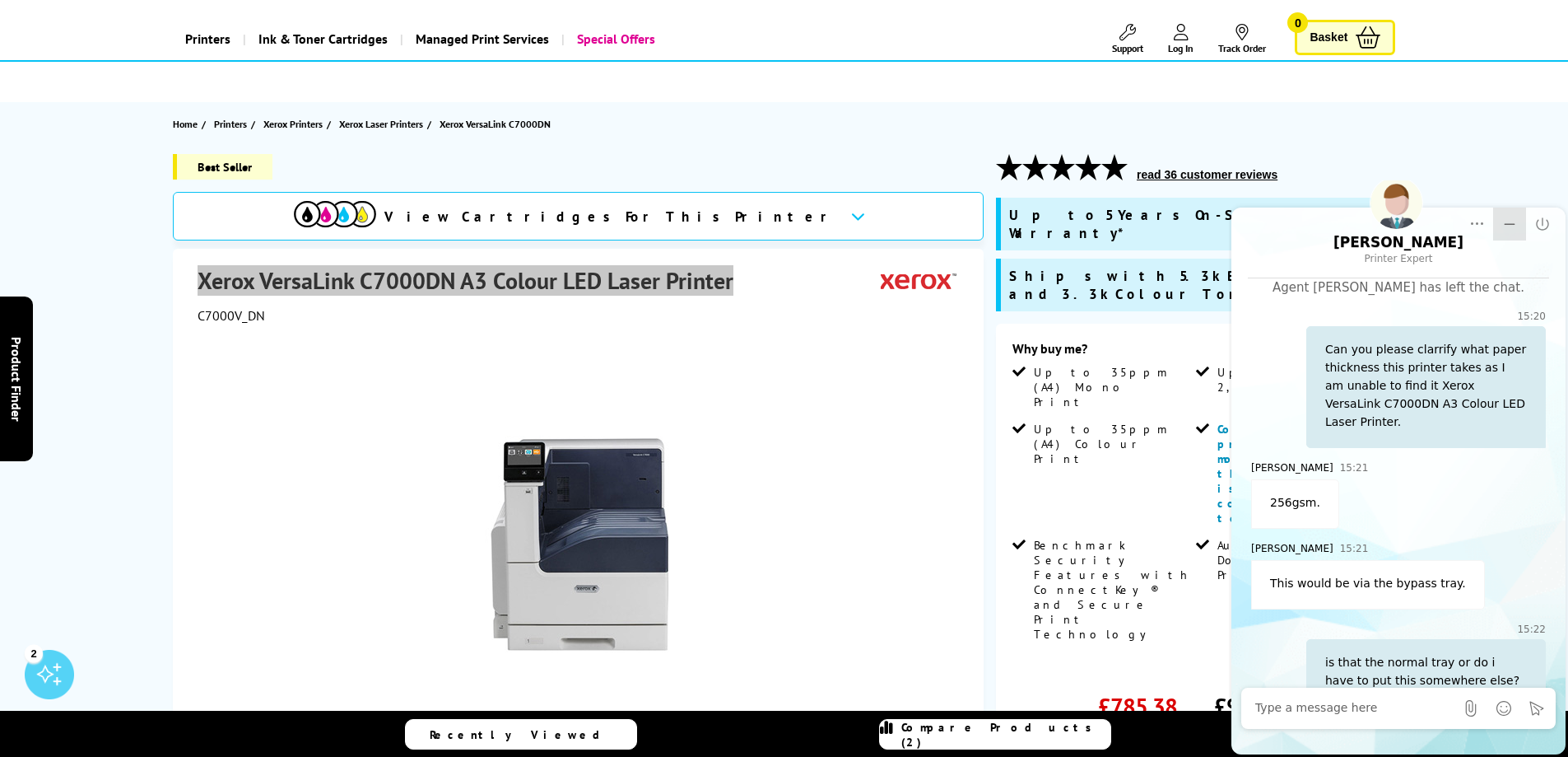
click at [1502, 236] on button "Minimize" at bounding box center [1509, 223] width 33 height 33
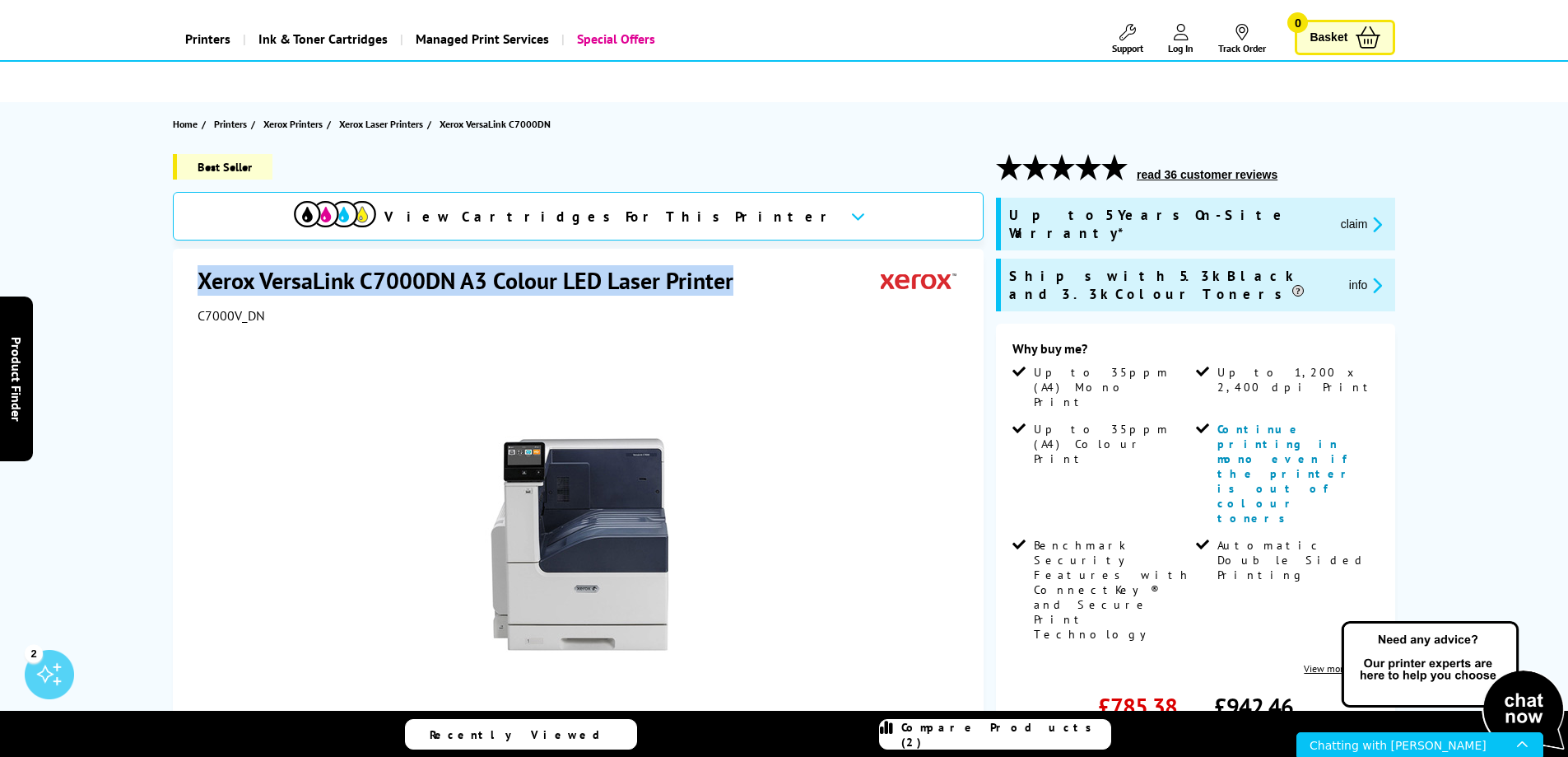
click at [773, 289] on div "Xerox VersaLink C7000DN A3 Colour LED Laser Printer" at bounding box center [580, 282] width 765 height 34
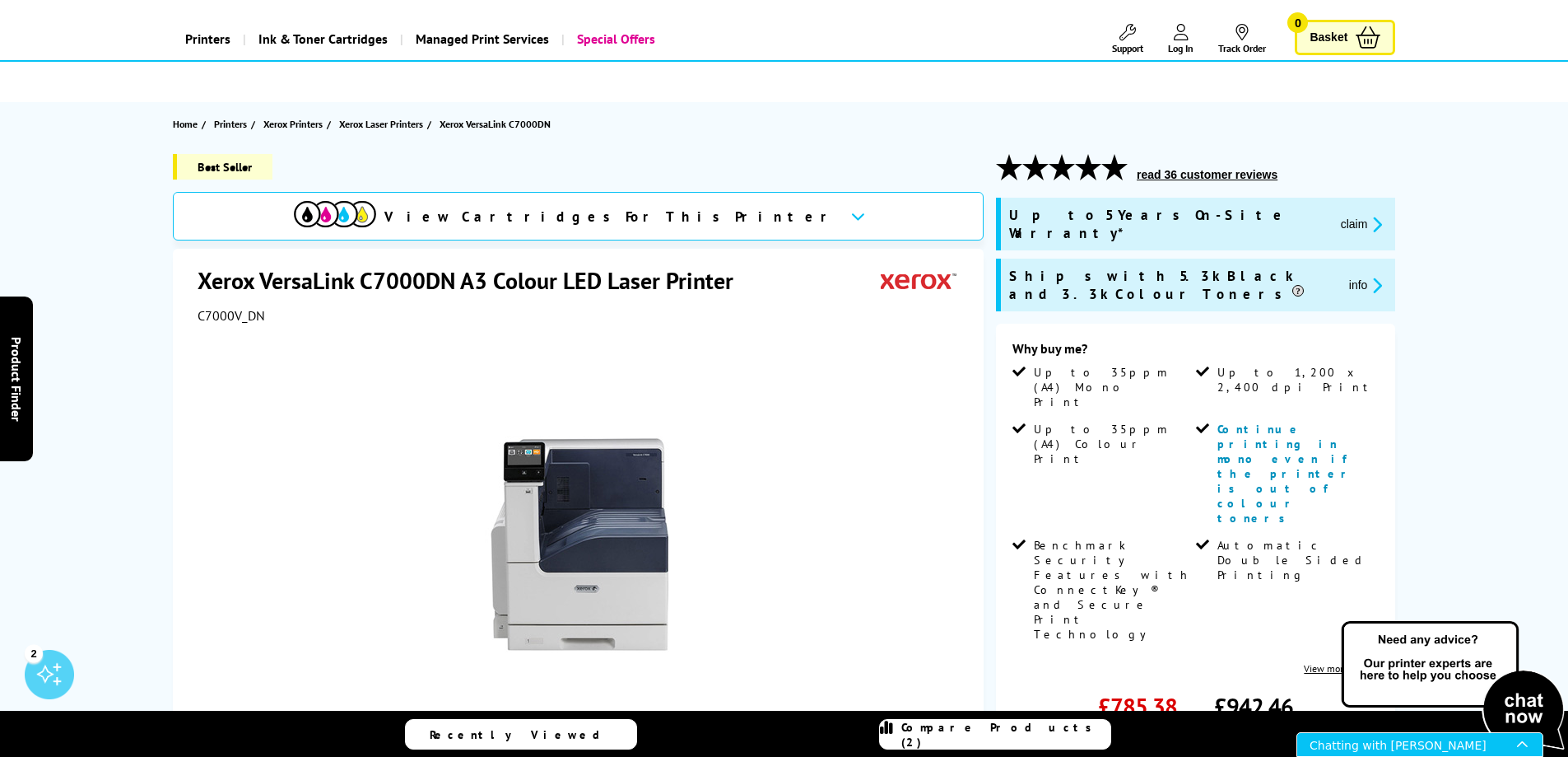
click at [1465, 741] on div "Chatting with [PERSON_NAME]" at bounding box center [1413, 744] width 207 height 23
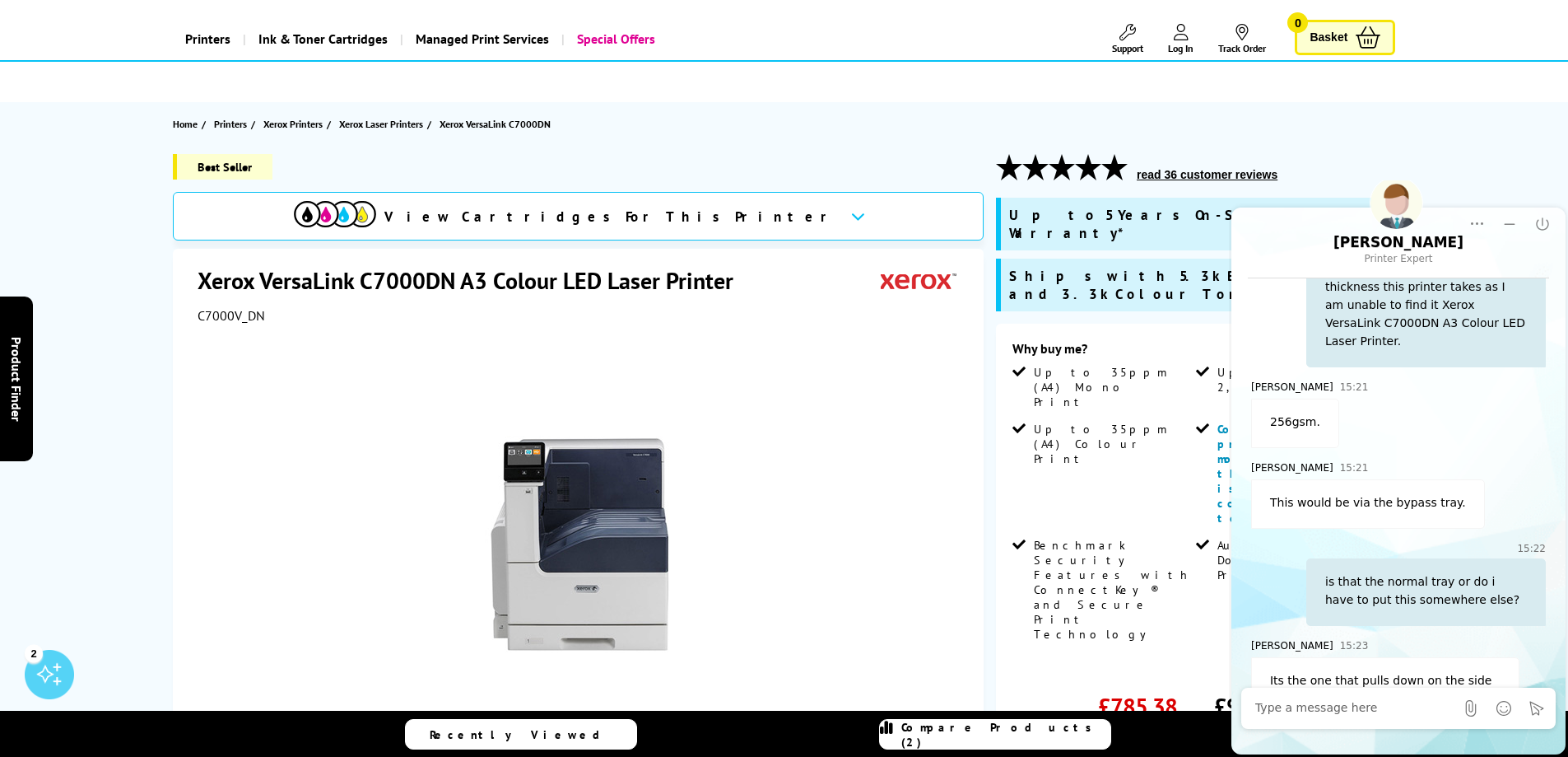
scroll to position [429, 0]
